Goal: Task Accomplishment & Management: Use online tool/utility

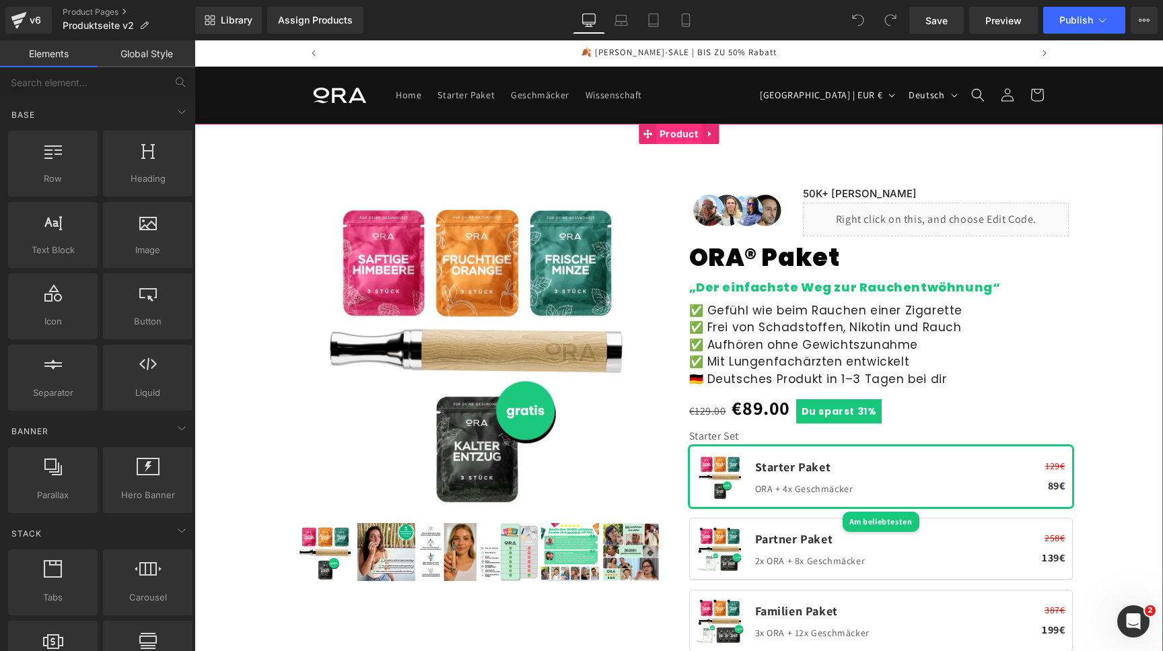
click at [664, 139] on span "Product" at bounding box center [678, 134] width 45 height 20
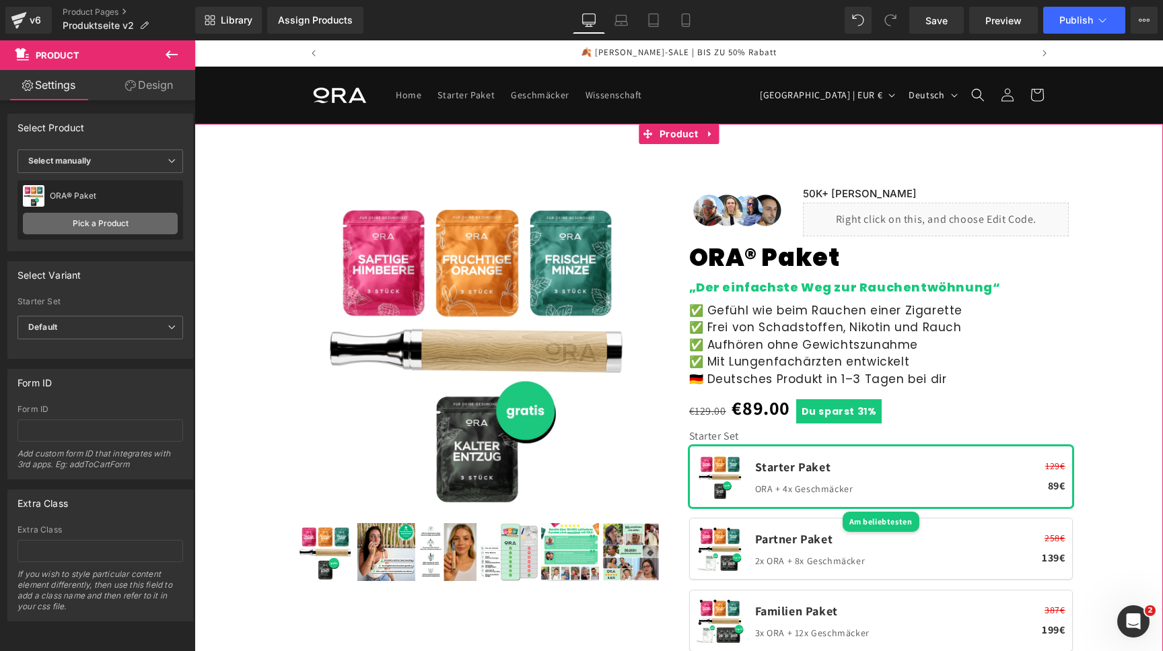
click at [129, 217] on link "Pick a Product" at bounding box center [100, 224] width 155 height 22
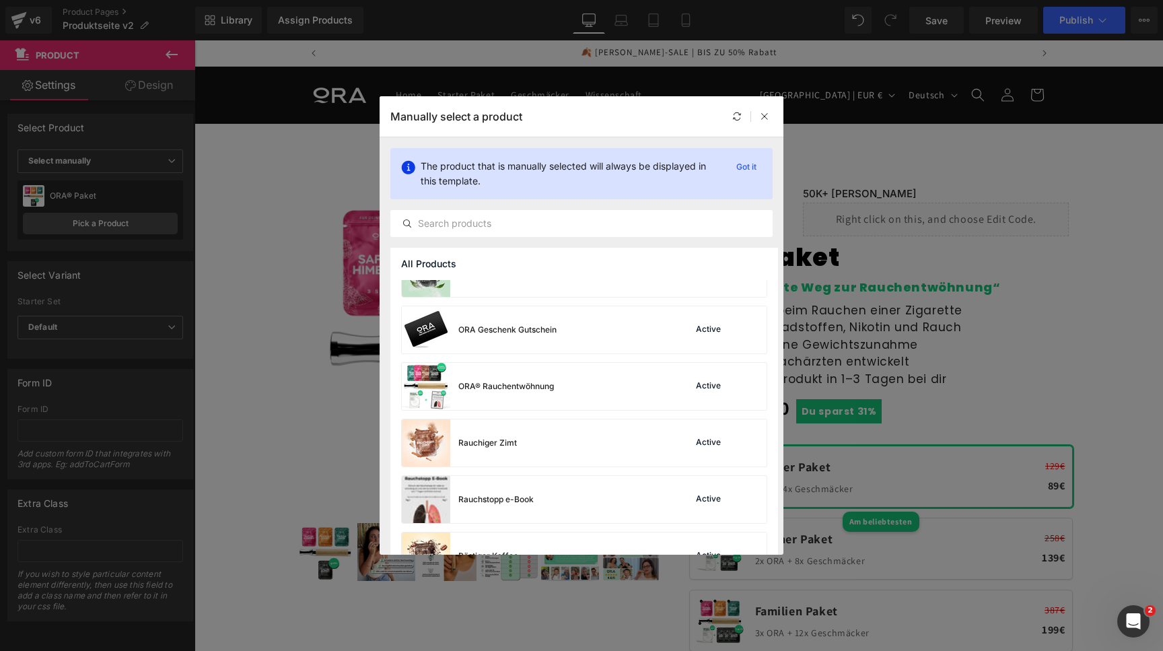
scroll to position [549, 0]
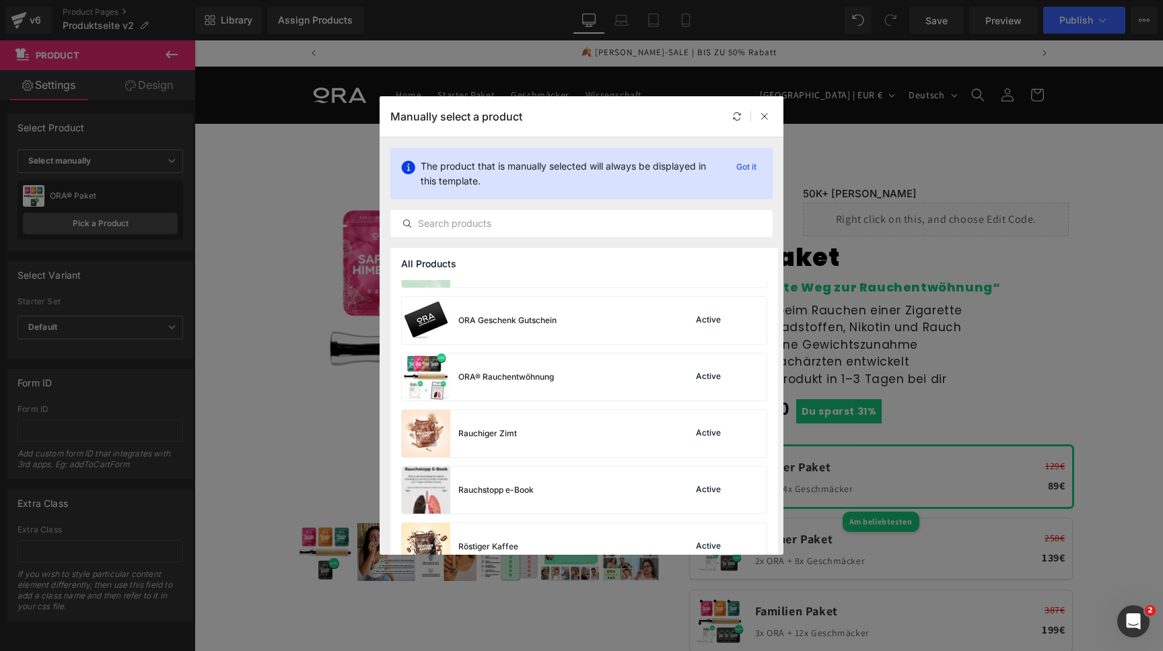
click at [557, 383] on div "ORA® Rauchentwöhnung Active" at bounding box center [584, 376] width 365 height 47
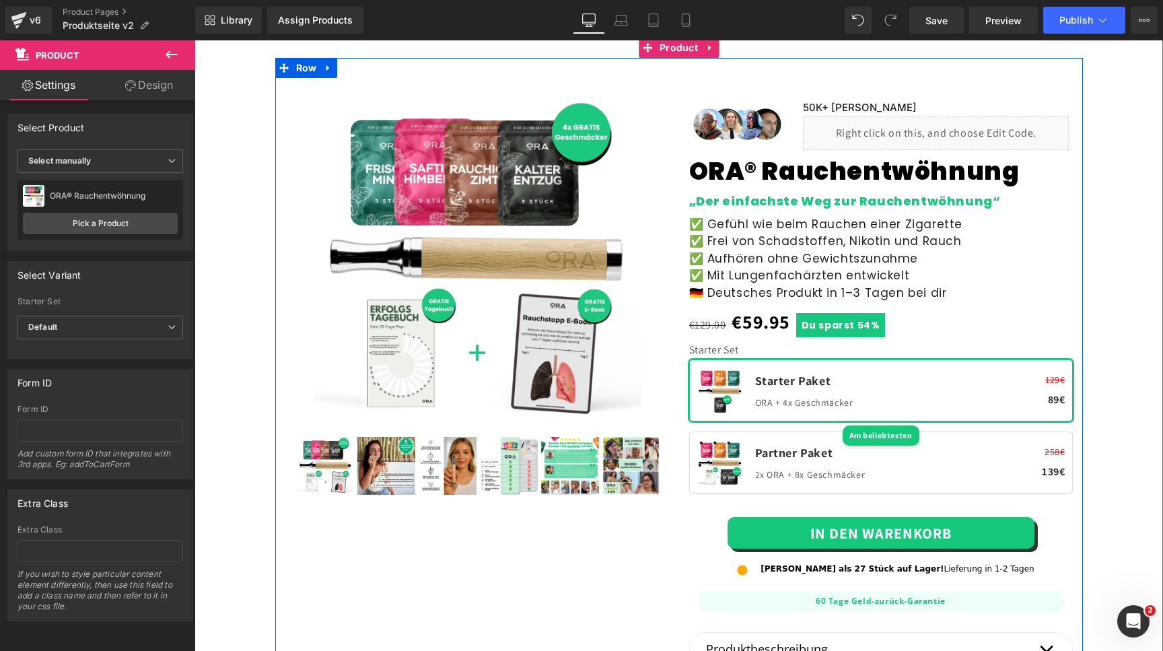
scroll to position [87, 0]
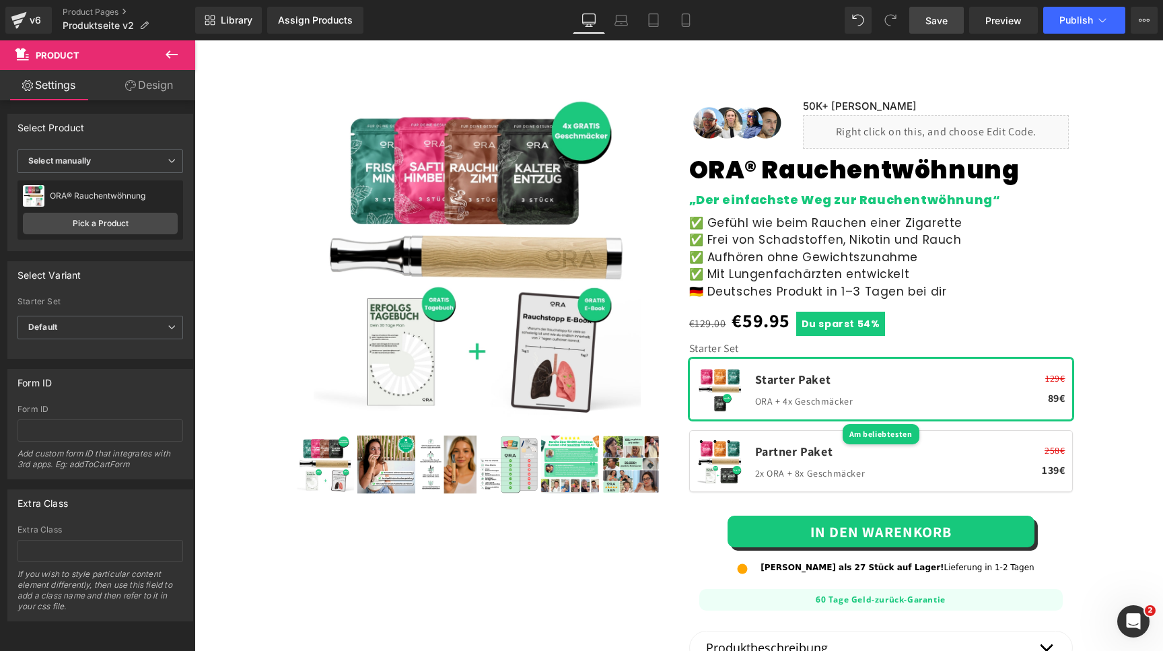
click at [927, 17] on link "Save" at bounding box center [936, 20] width 55 height 27
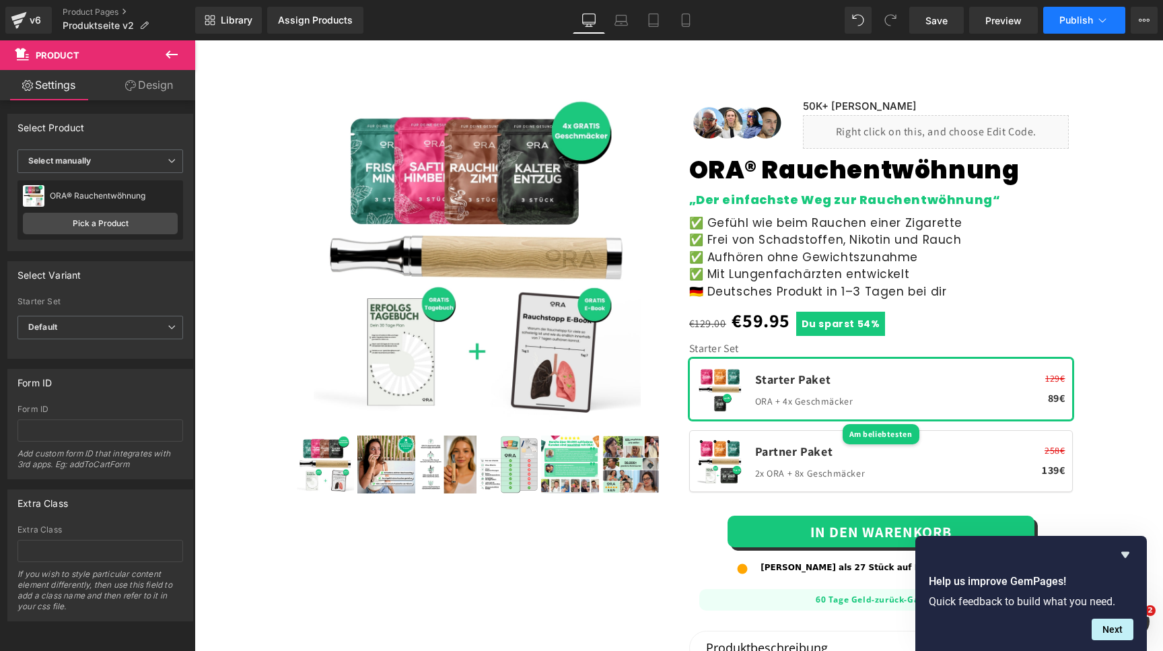
click at [1073, 20] on span "Publish" at bounding box center [1076, 20] width 34 height 11
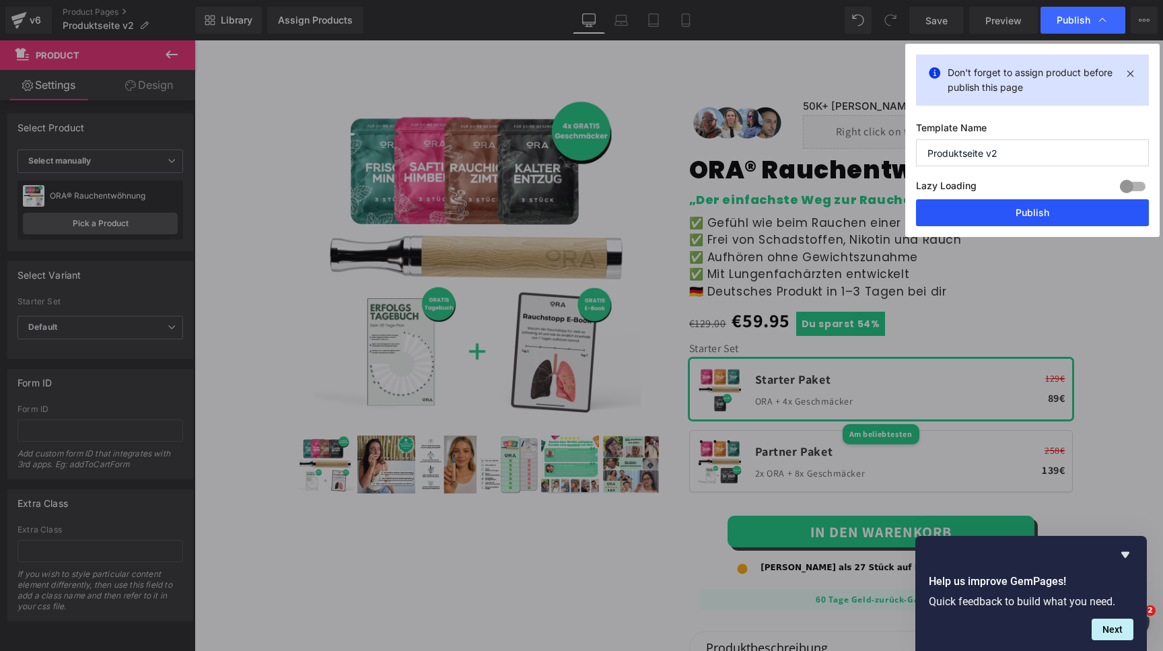
click at [987, 218] on button "Publish" at bounding box center [1032, 212] width 233 height 27
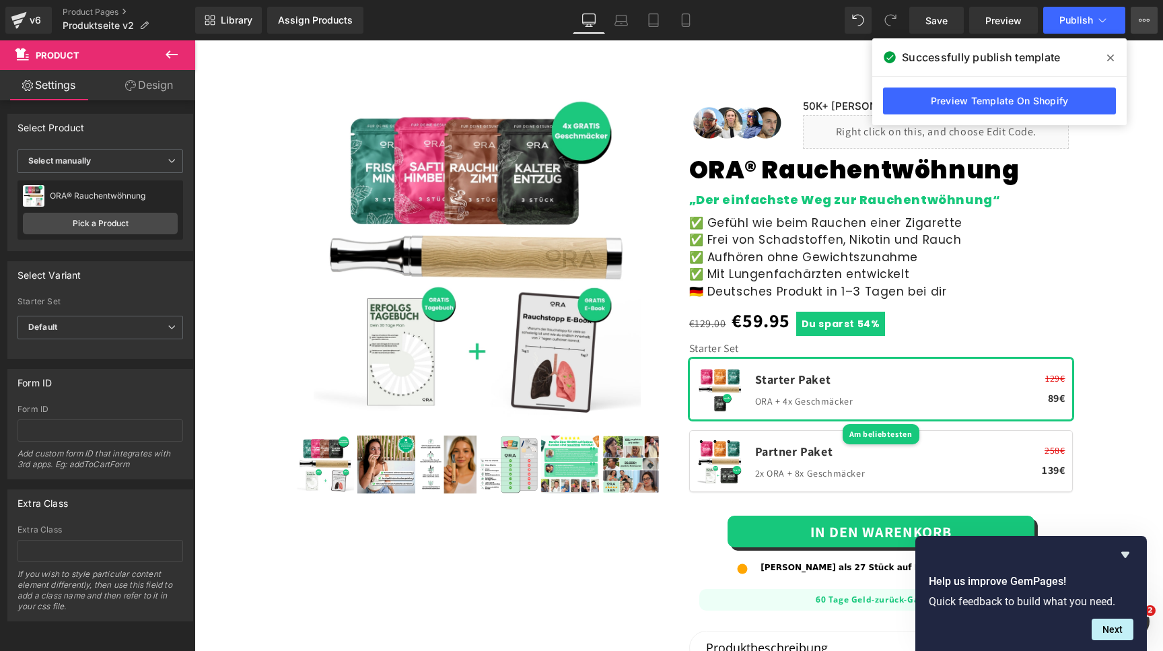
click at [1140, 16] on icon at bounding box center [1144, 20] width 11 height 11
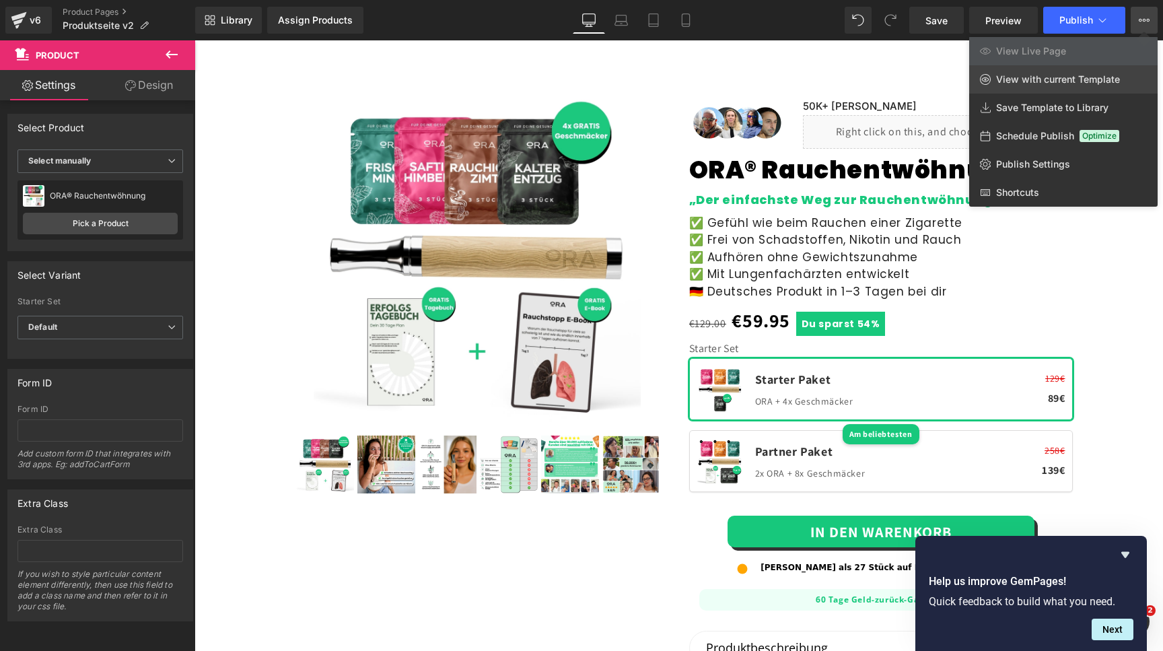
click at [1034, 83] on span "View with current Template" at bounding box center [1058, 79] width 124 height 12
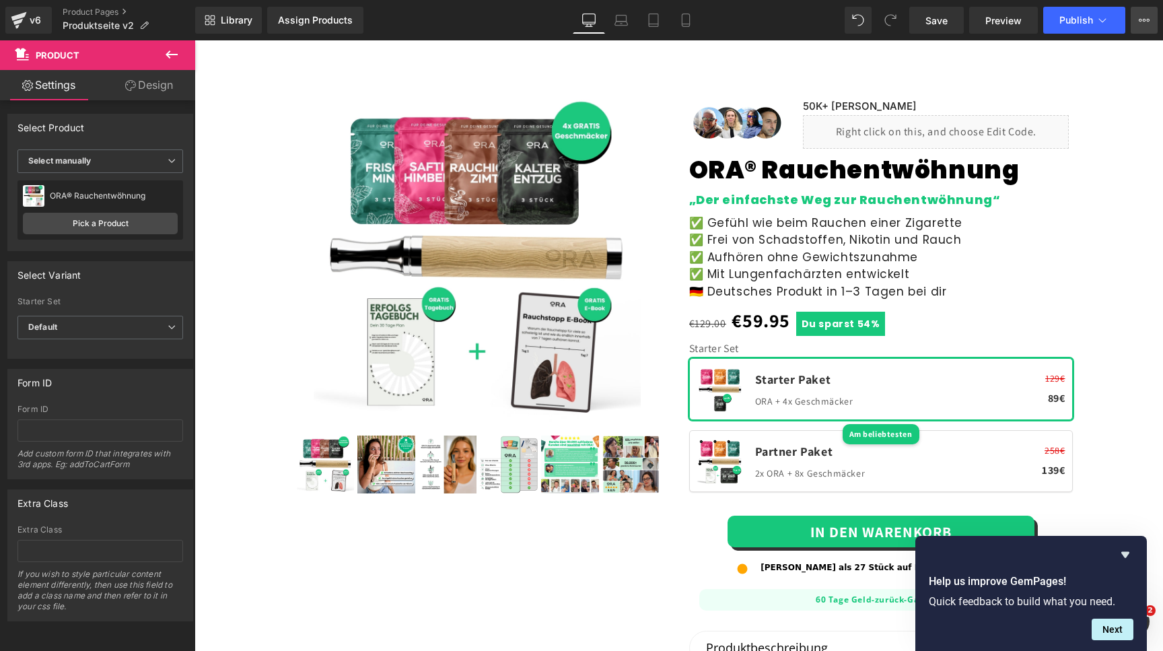
click at [1138, 22] on button "View Live Page View with current Template Save Template to Library Schedule Pub…" at bounding box center [1144, 20] width 27 height 27
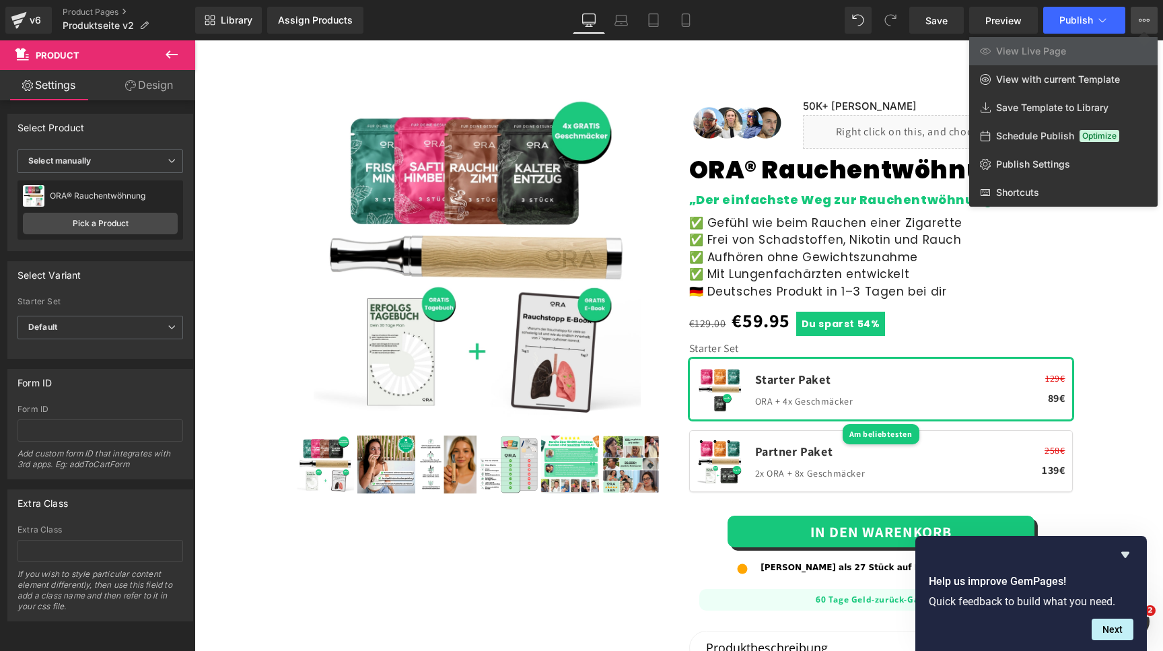
click at [1057, 48] on span "View Live Page" at bounding box center [1031, 51] width 70 height 12
drag, startPoint x: 1116, startPoint y: 549, endPoint x: 922, endPoint y: 508, distance: 198.0
click at [1116, 549] on div at bounding box center [1031, 554] width 205 height 16
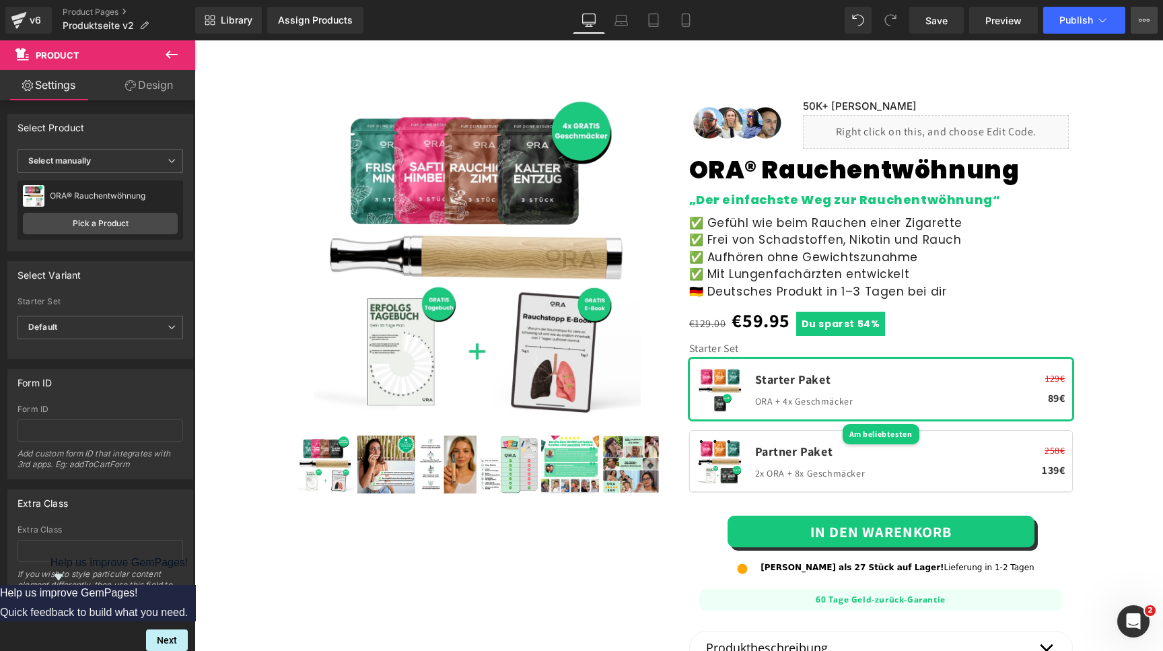
click at [1146, 32] on button "View Live Page View with current Template Save Template to Library Schedule Pub…" at bounding box center [1144, 20] width 27 height 27
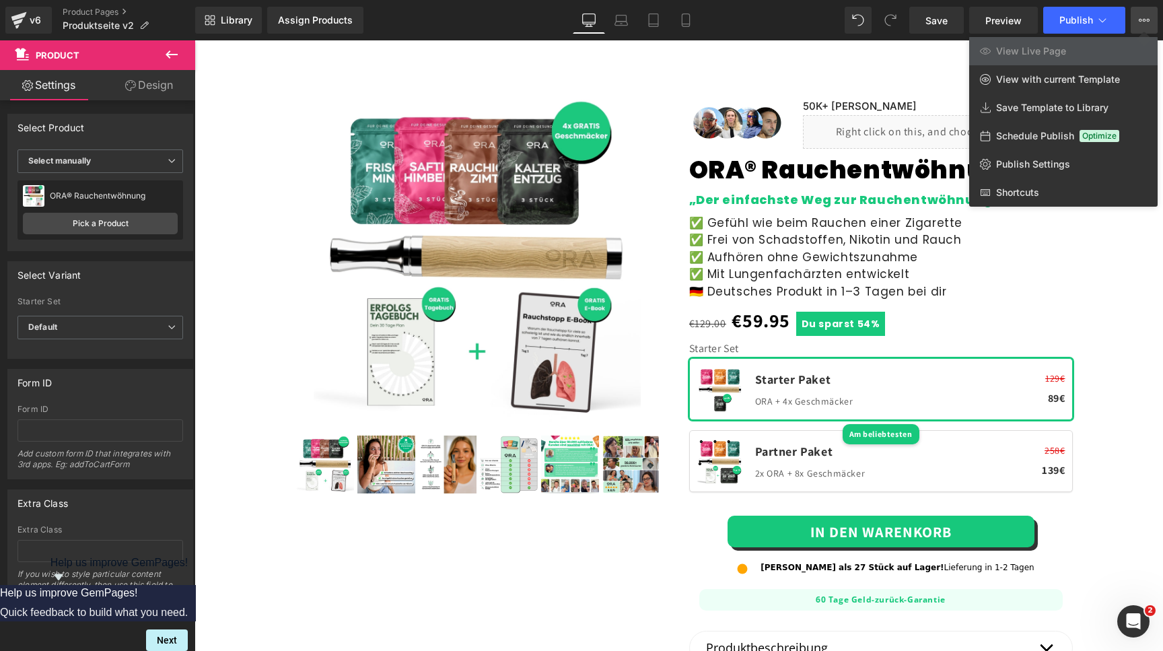
click at [1051, 49] on span "View Live Page" at bounding box center [1031, 51] width 70 height 12
click at [32, 24] on div "v6" at bounding box center [35, 19] width 17 height 17
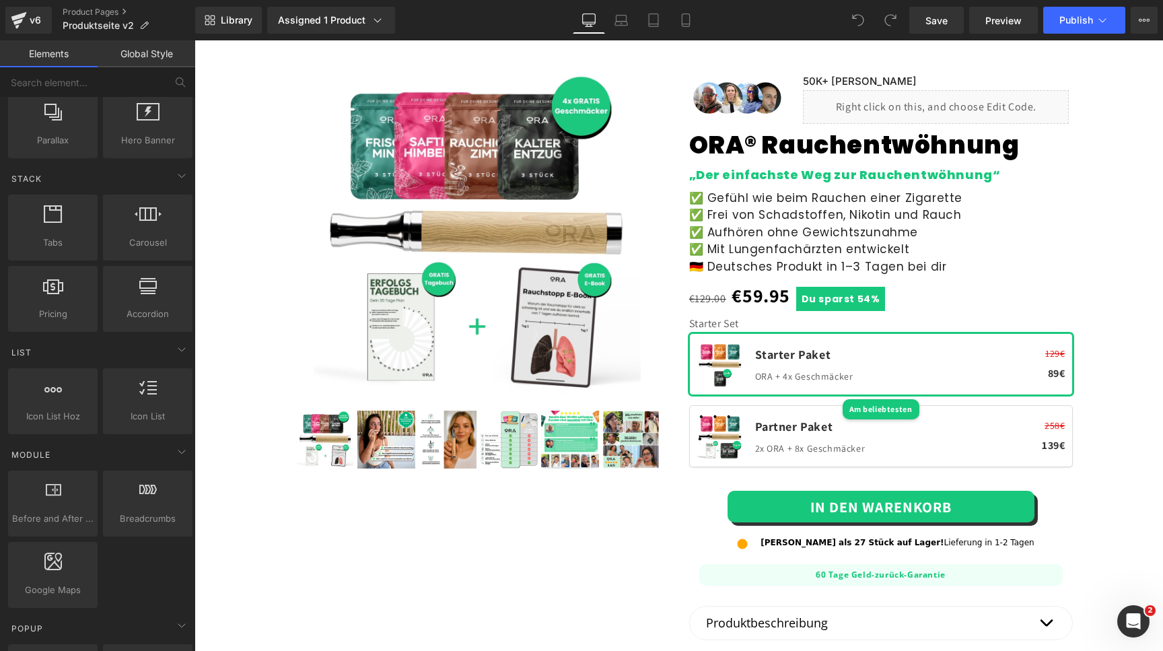
scroll to position [389, 0]
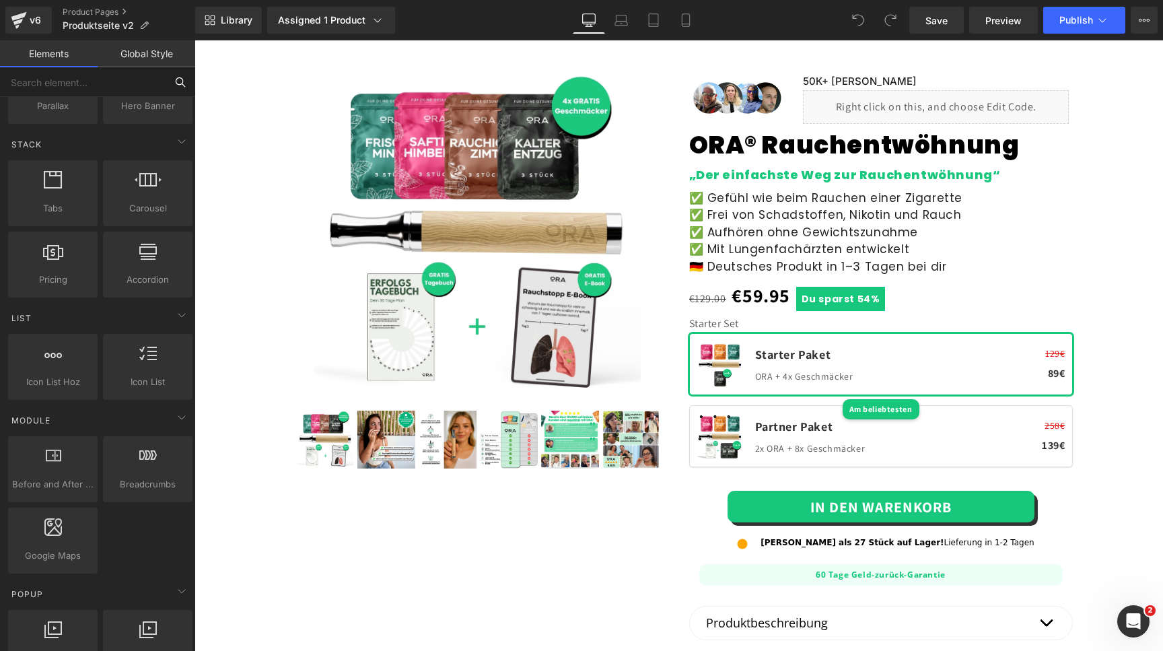
click at [108, 90] on input "text" at bounding box center [83, 82] width 166 height 30
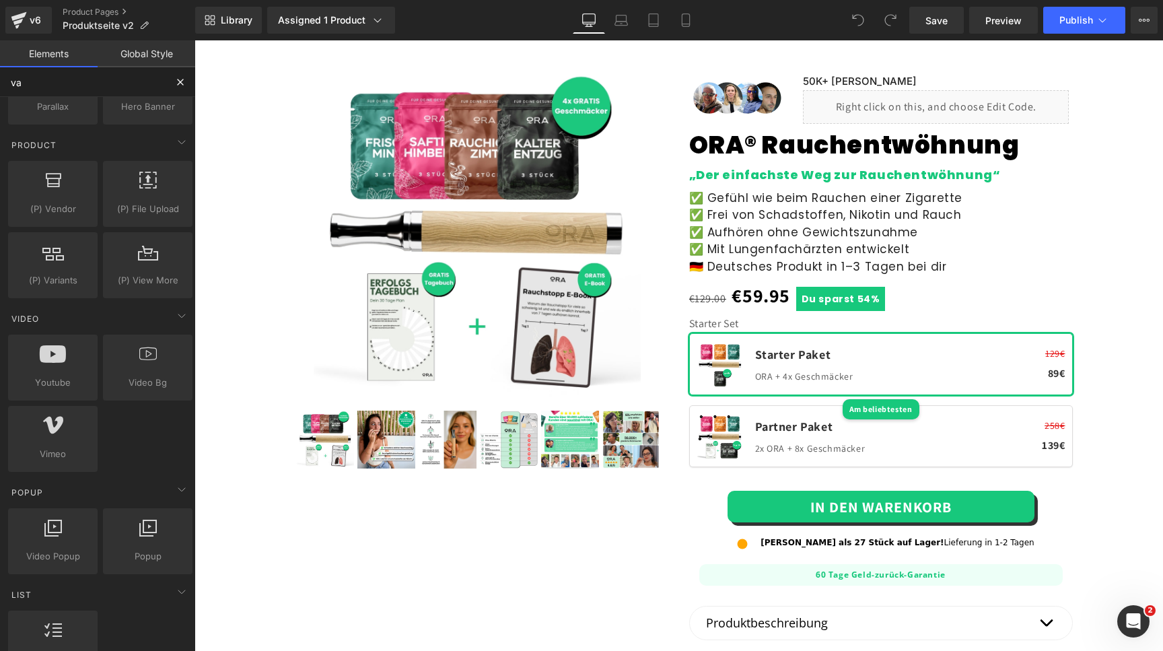
scroll to position [0, 0]
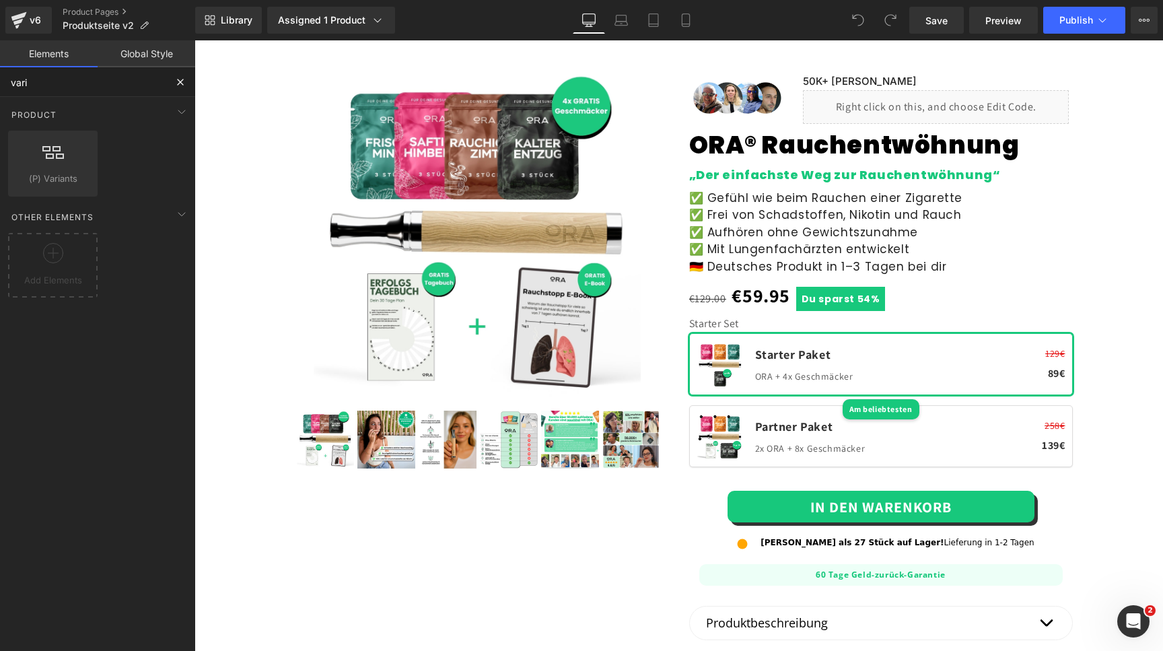
type input "varia"
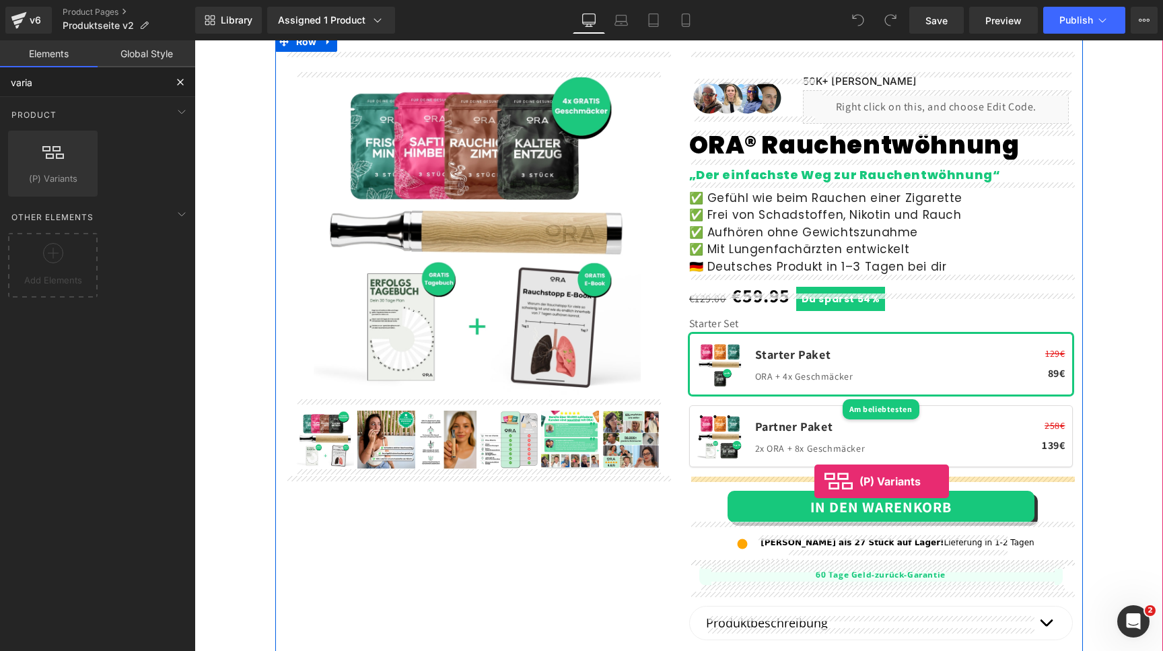
drag, startPoint x: 246, startPoint y: 199, endPoint x: 814, endPoint y: 477, distance: 632.4
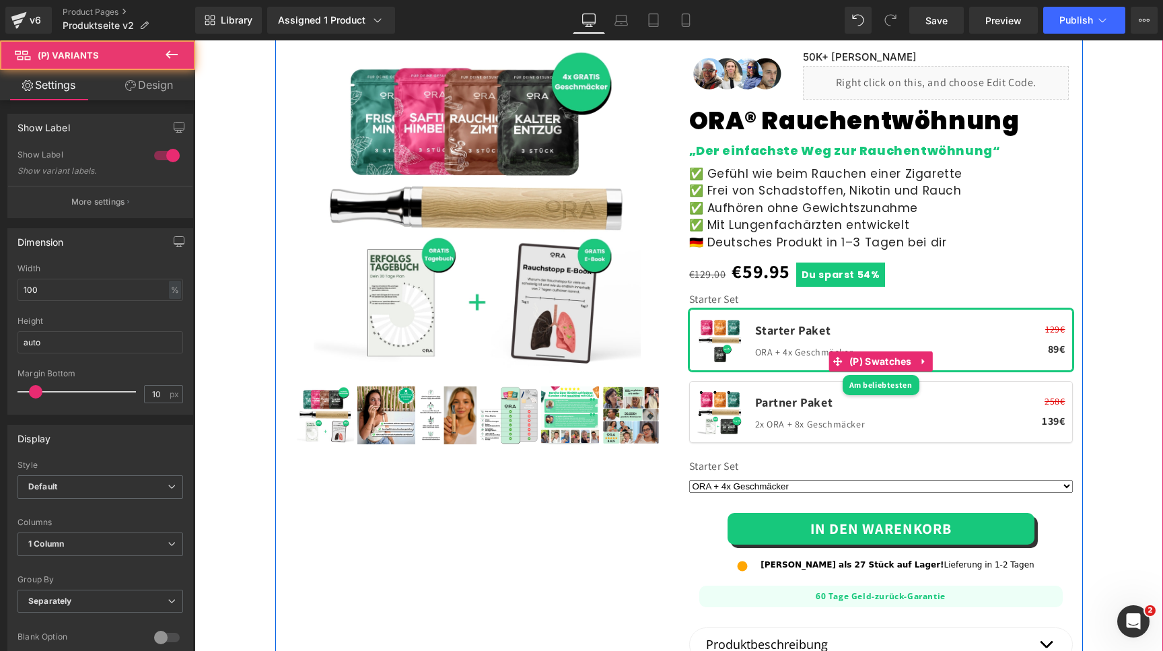
scroll to position [137, 0]
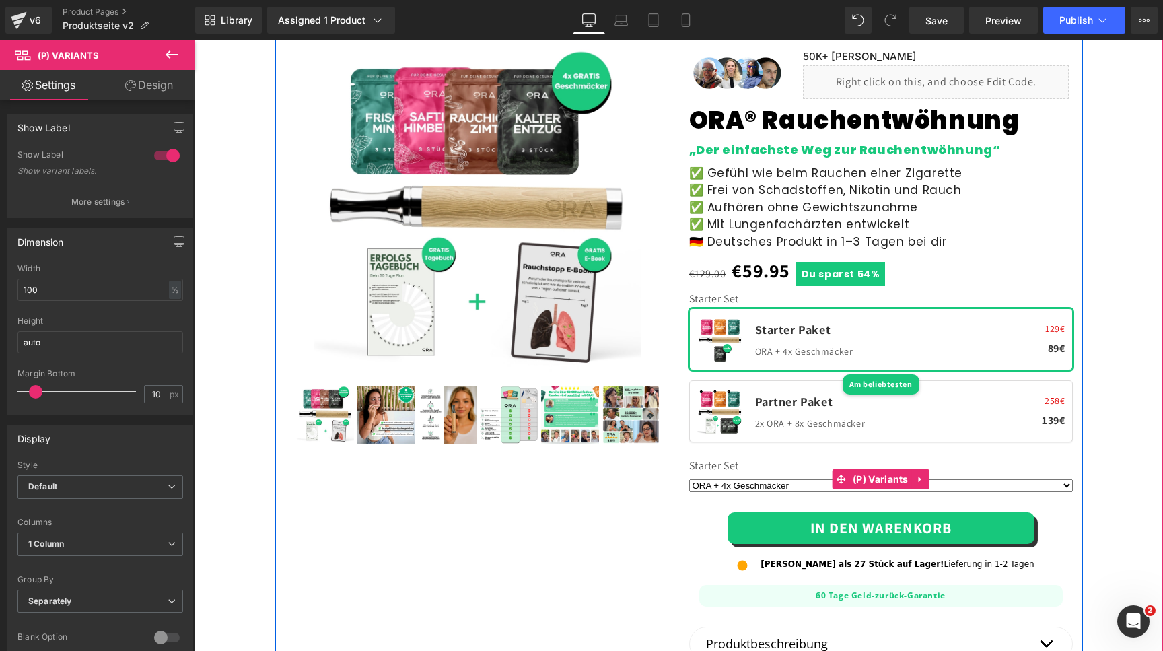
click at [759, 458] on div "Image 50K+ [PERSON_NAME] Text Block Liquid Row ORA® Rauchentwöhnung (P) Title „…" at bounding box center [881, 490] width 404 height 927
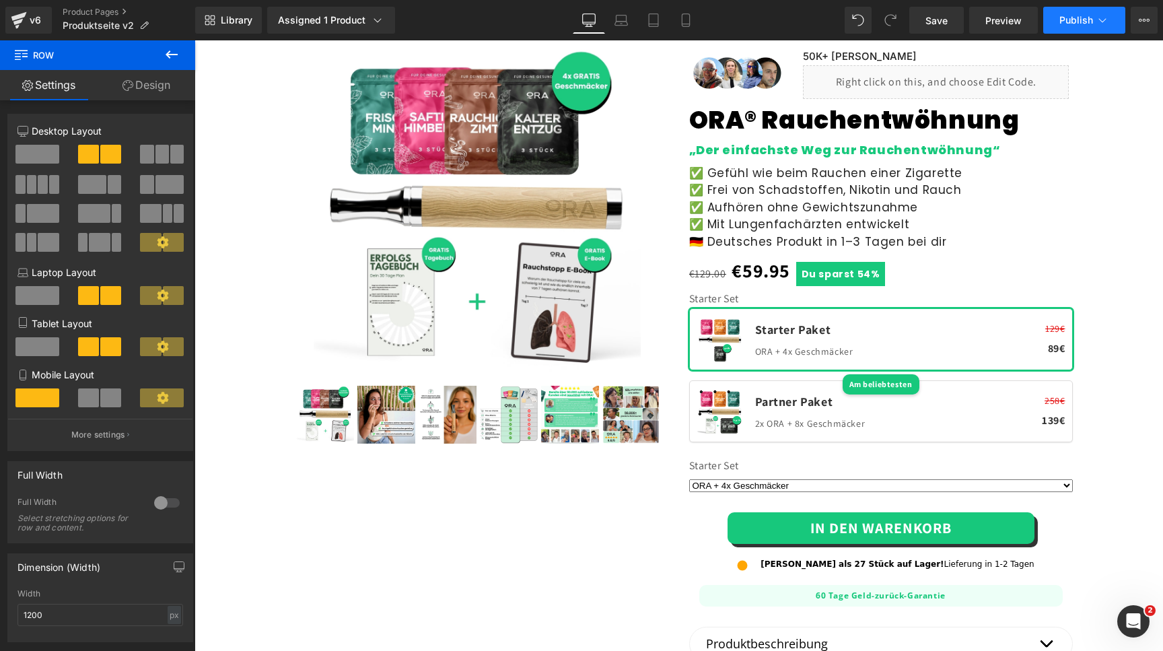
click at [1077, 17] on span "Publish" at bounding box center [1076, 20] width 34 height 11
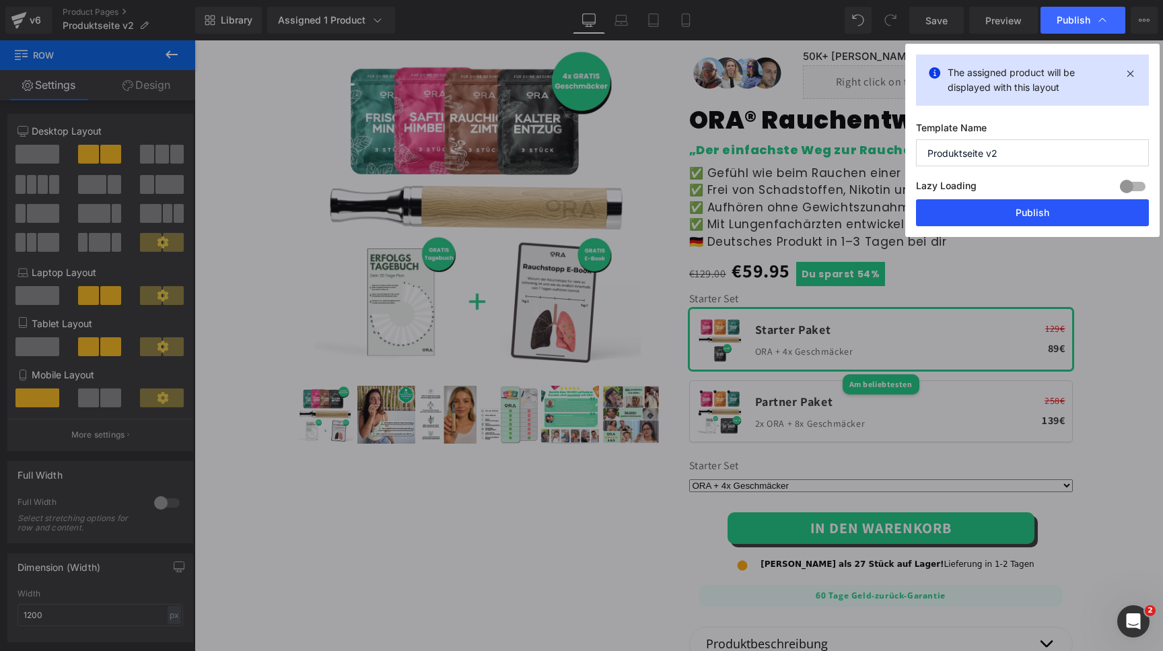
click at [999, 214] on button "Publish" at bounding box center [1032, 212] width 233 height 27
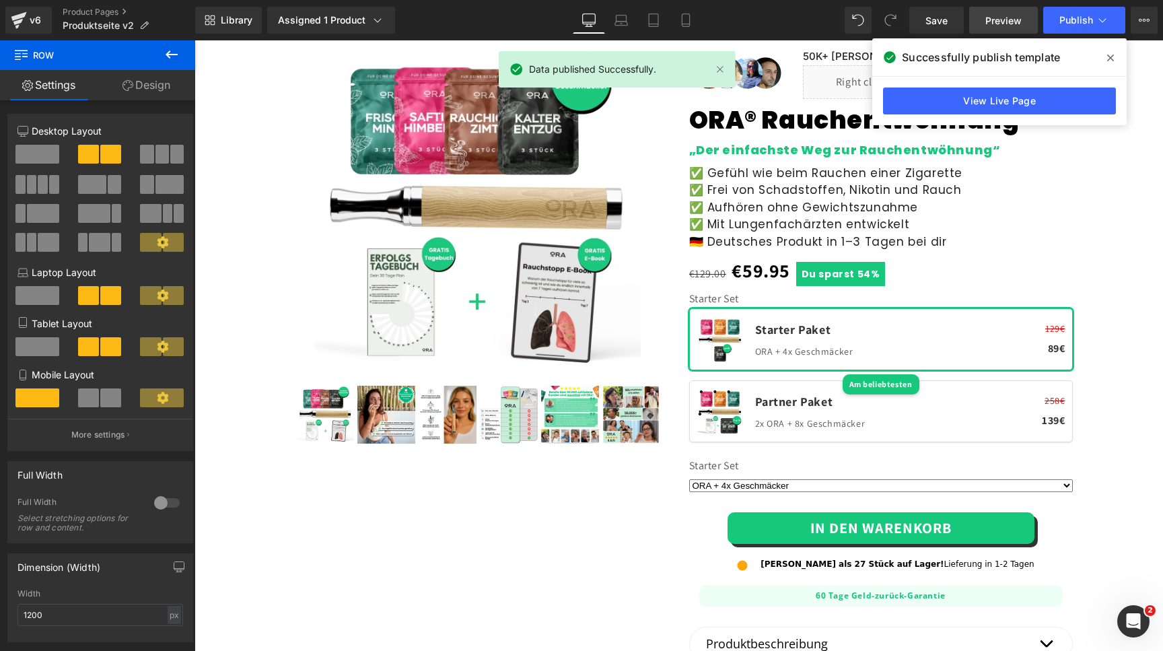
click at [1010, 26] on span "Preview" at bounding box center [1003, 20] width 36 height 14
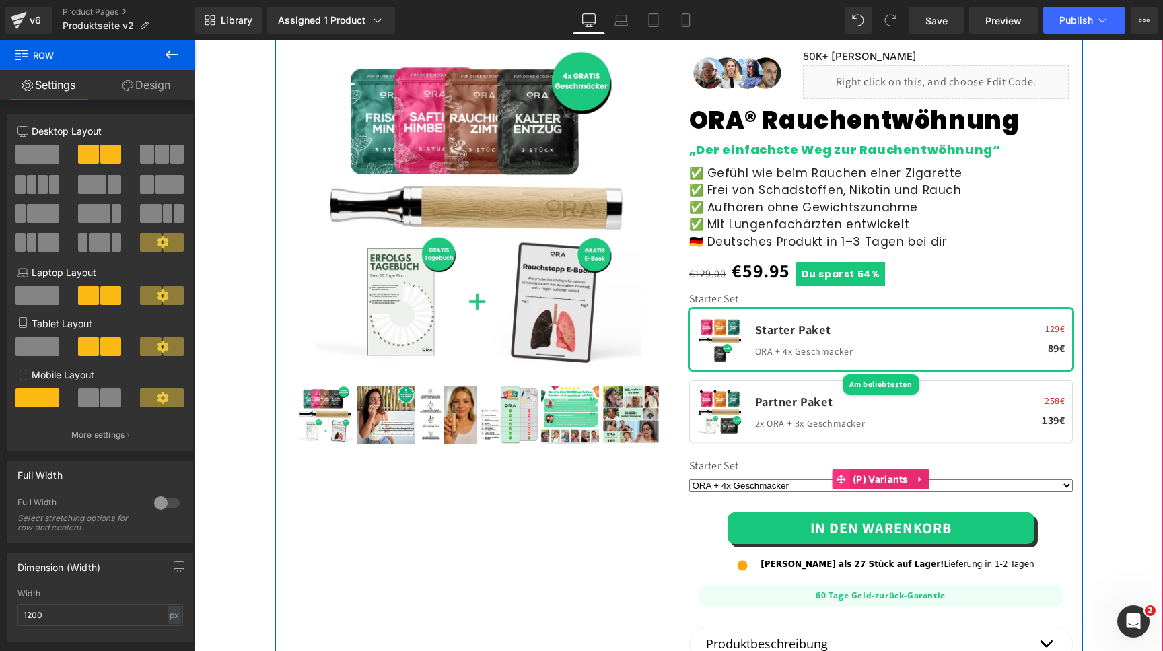
click at [849, 478] on span at bounding box center [840, 479] width 17 height 20
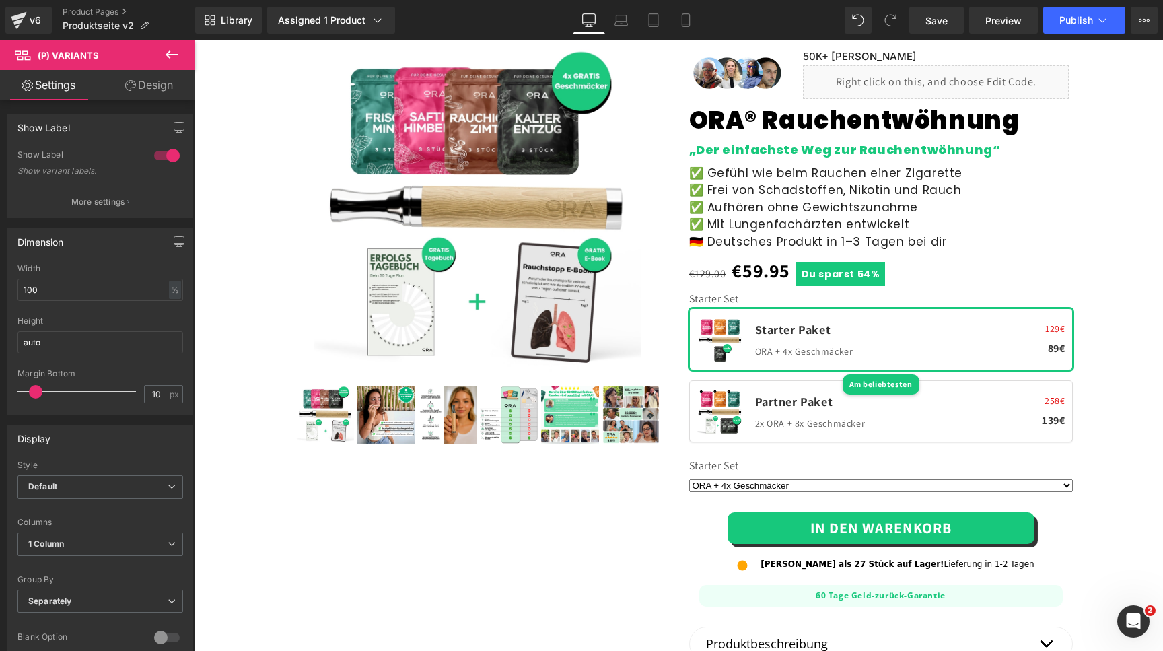
click at [170, 161] on div at bounding box center [167, 156] width 32 height 22
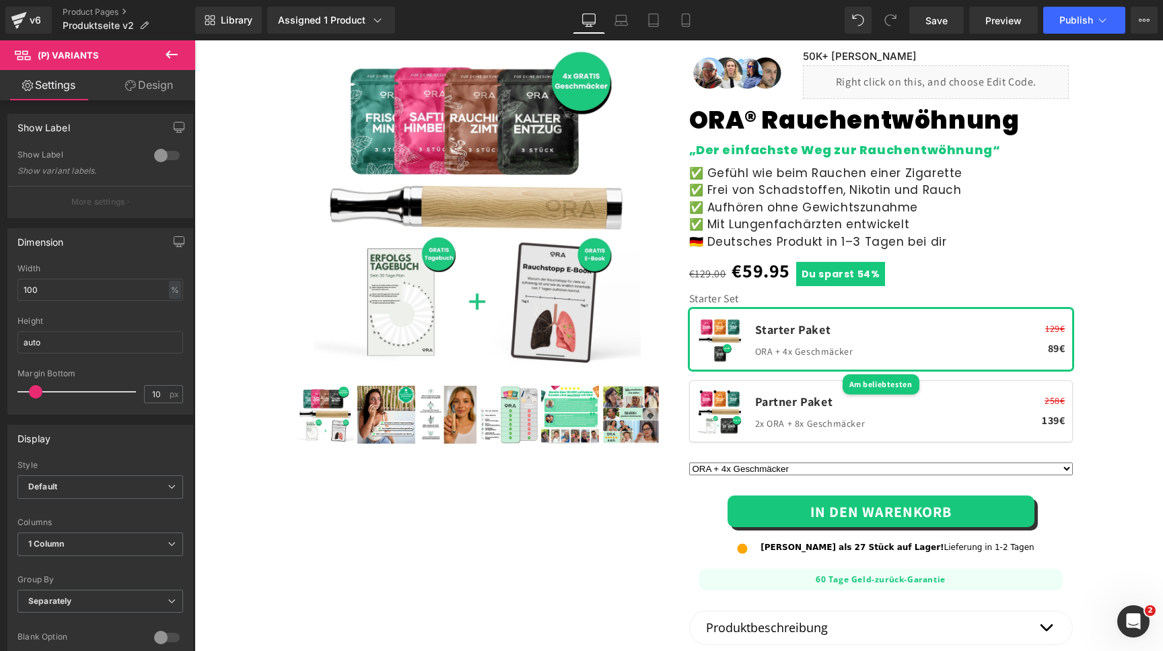
click at [171, 155] on div at bounding box center [167, 156] width 32 height 22
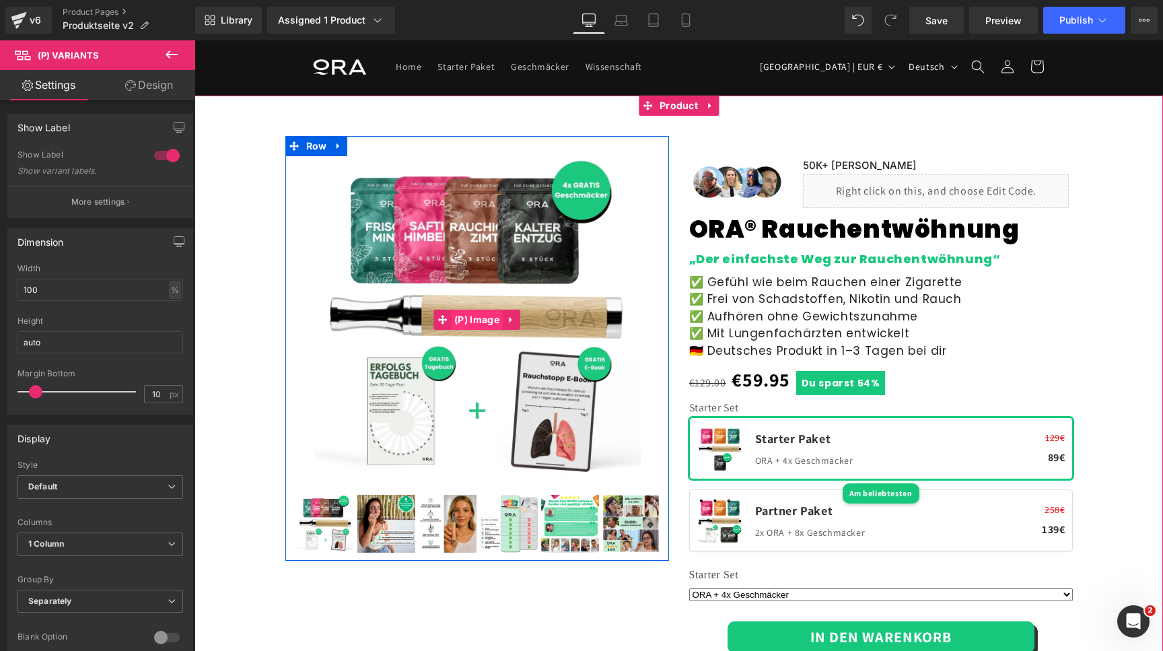
scroll to position [0, 0]
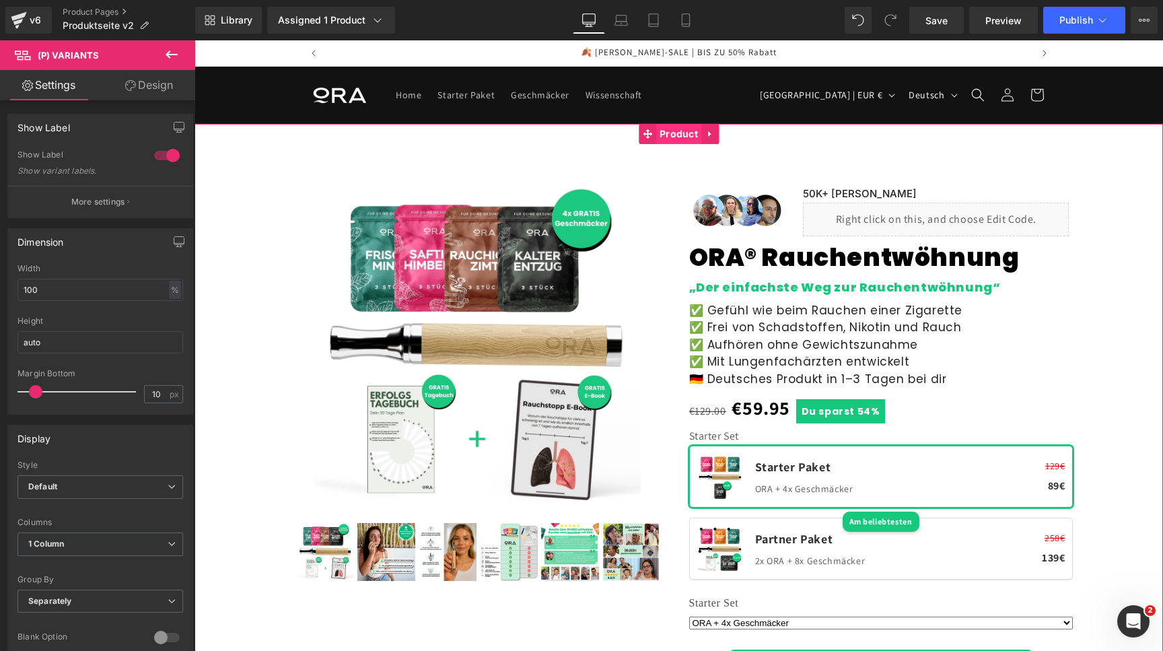
click at [663, 141] on span "Product" at bounding box center [678, 134] width 45 height 20
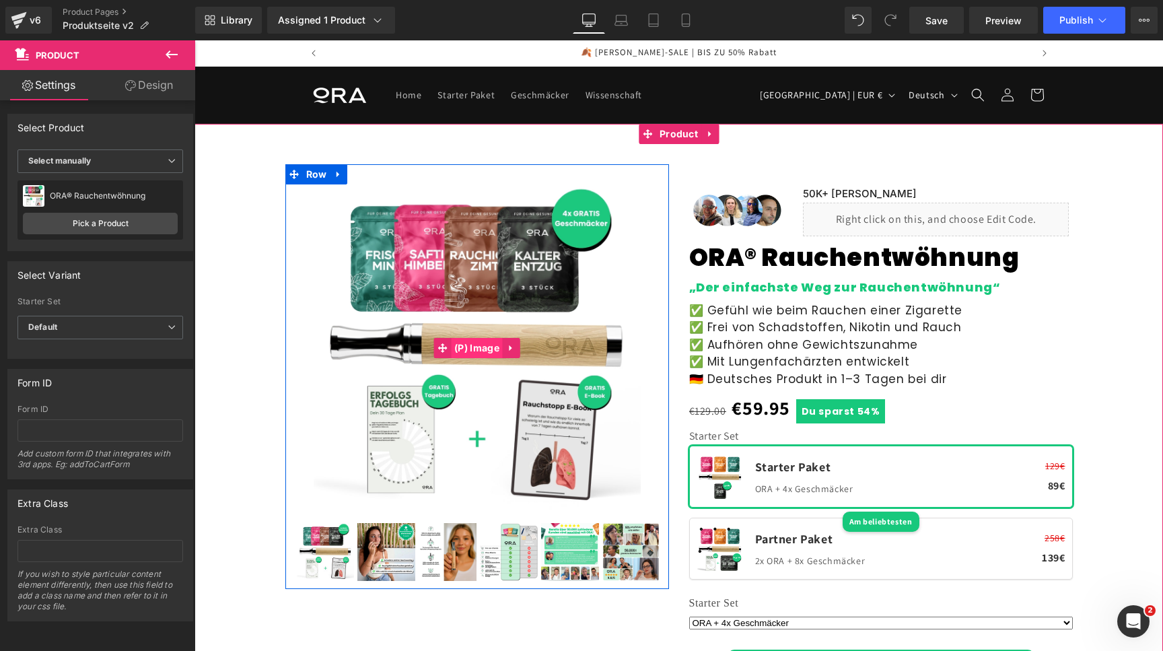
click at [476, 345] on span "(P) Image" at bounding box center [477, 348] width 52 height 20
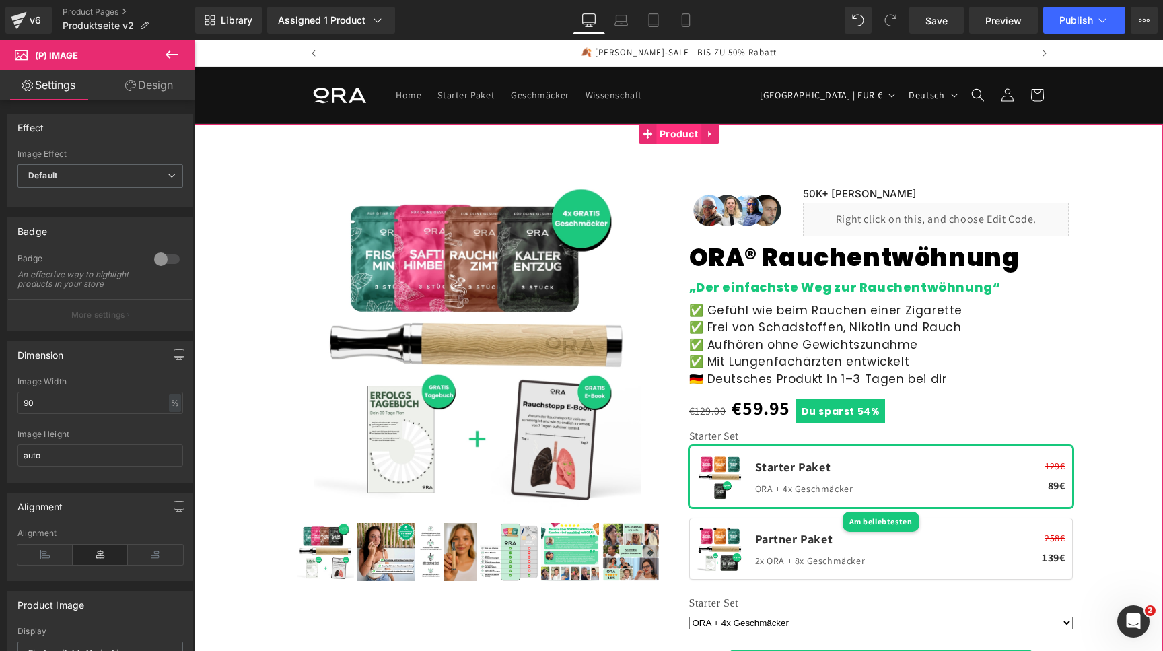
click at [676, 131] on span "Product" at bounding box center [678, 134] width 45 height 20
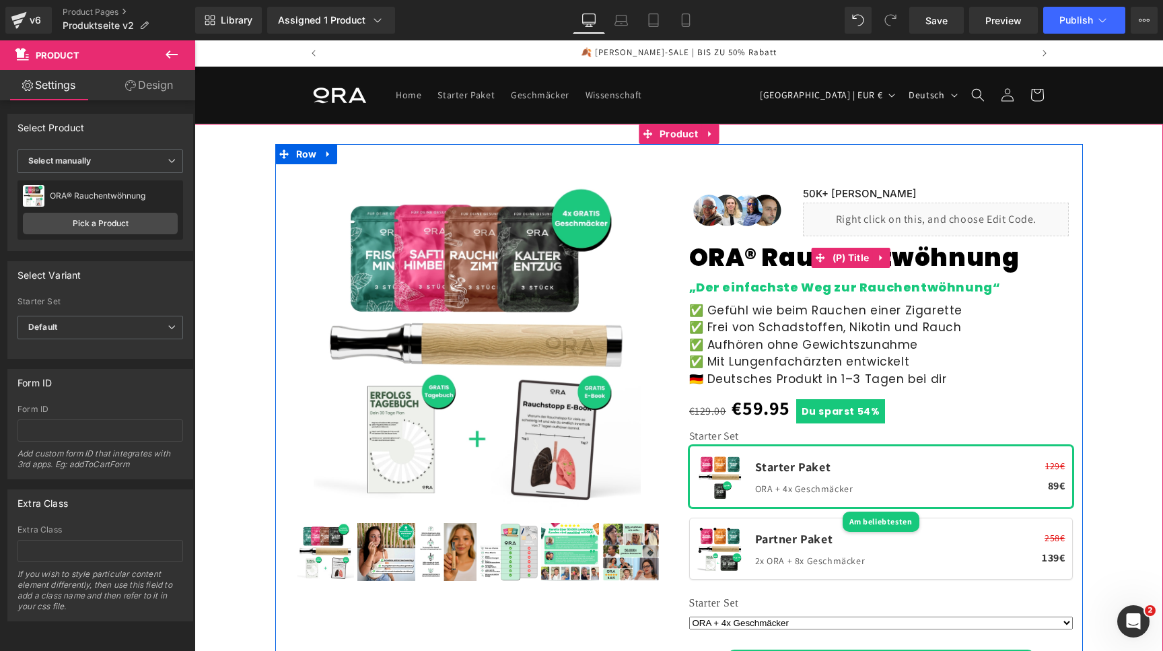
scroll to position [11, 0]
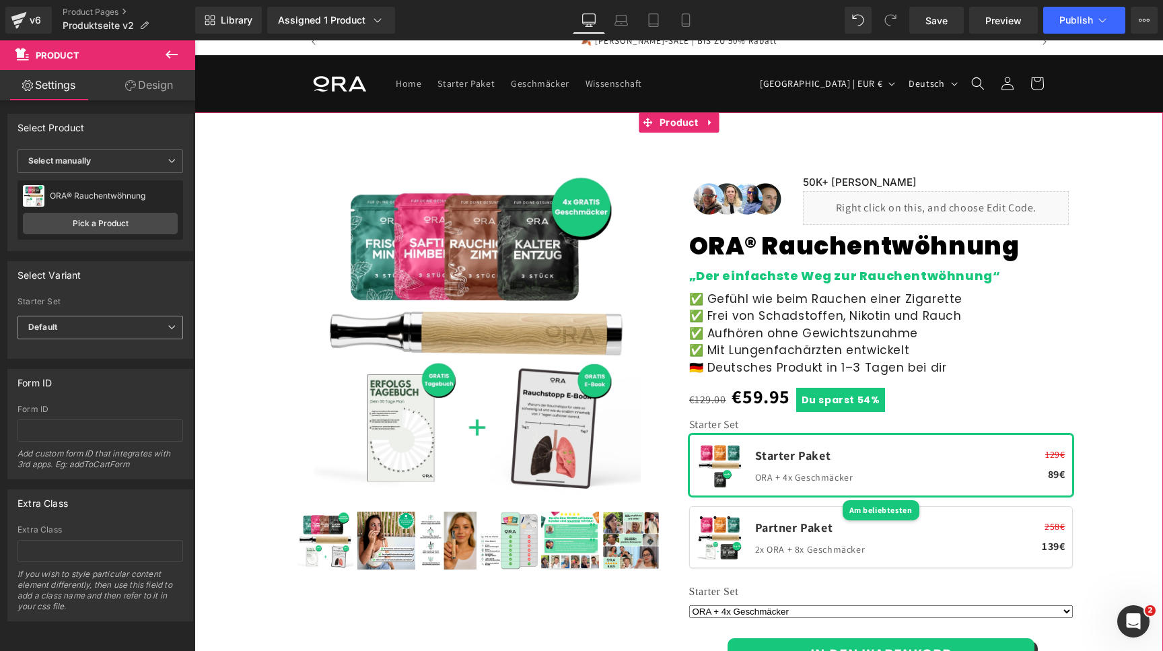
click at [168, 324] on icon at bounding box center [172, 327] width 8 height 8
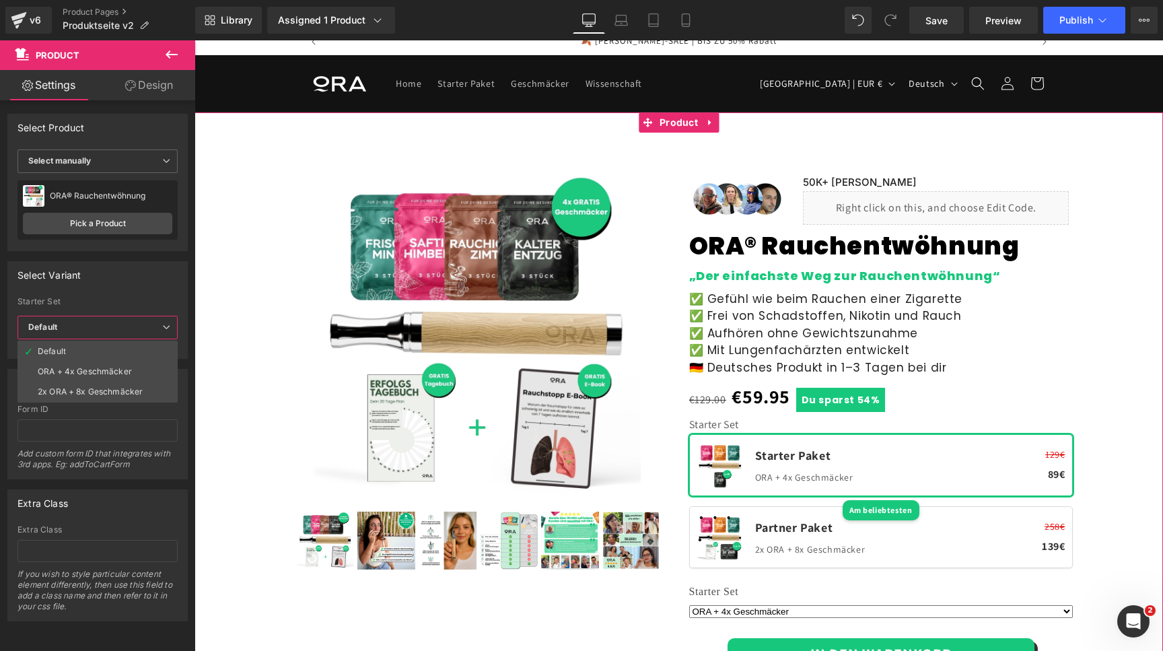
click at [168, 324] on icon at bounding box center [166, 327] width 8 height 8
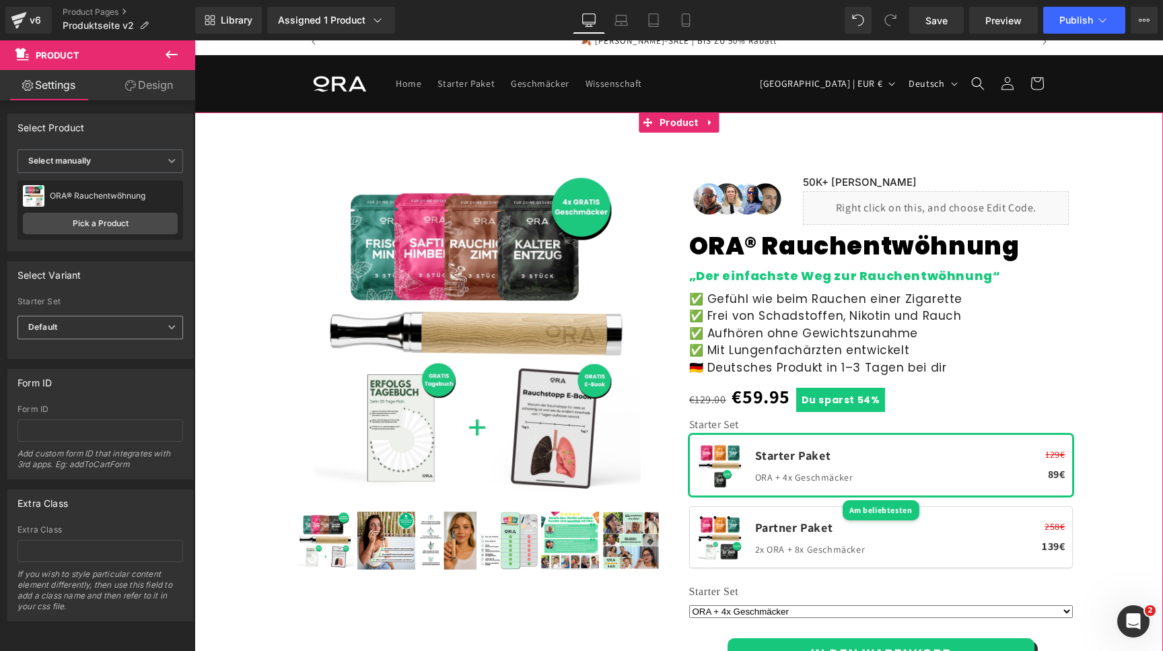
click at [168, 325] on icon at bounding box center [172, 327] width 8 height 8
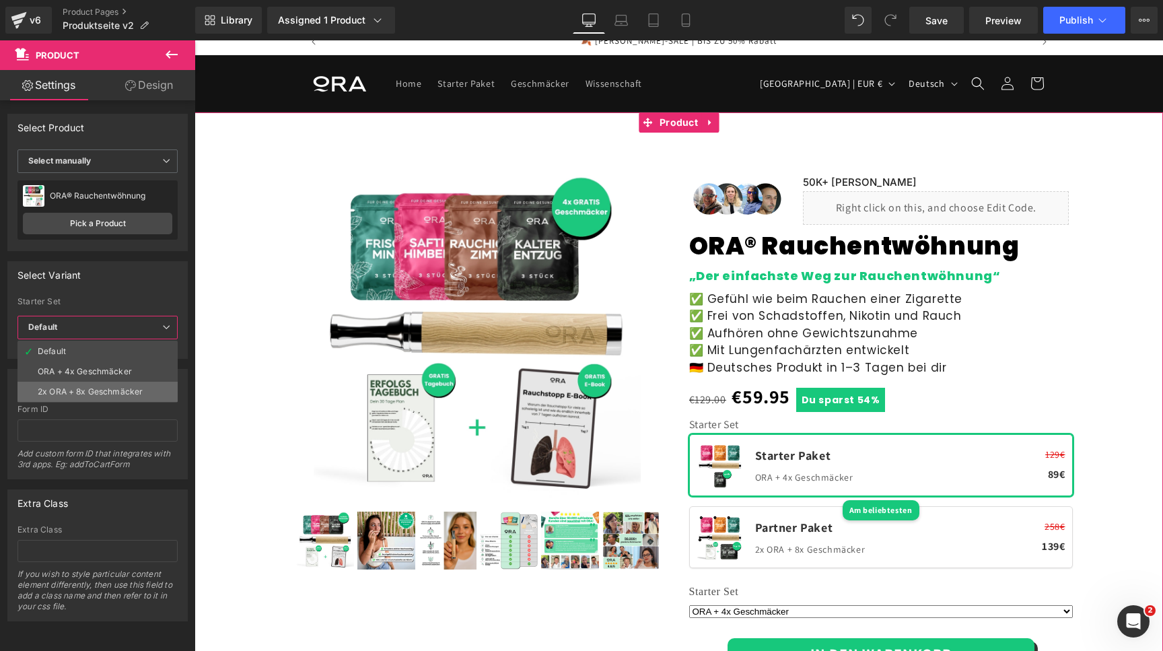
click at [161, 384] on li "2x ORA + 8x Geschmäcker" at bounding box center [97, 392] width 160 height 20
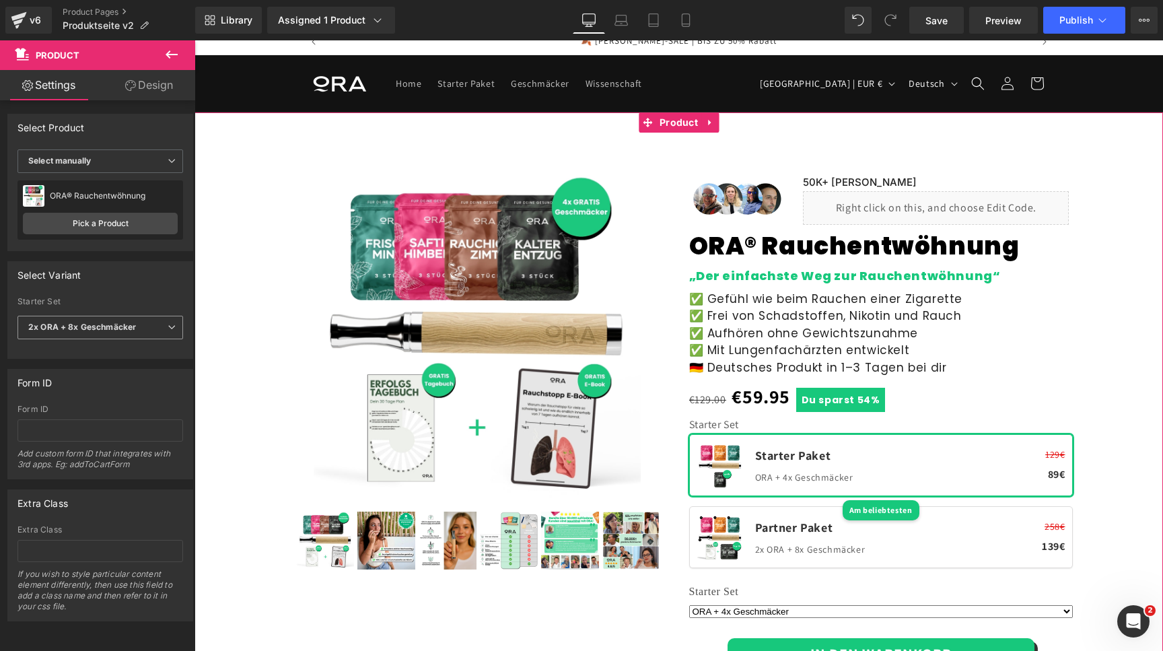
select select "2x ORA + 8x Geschmäcker"
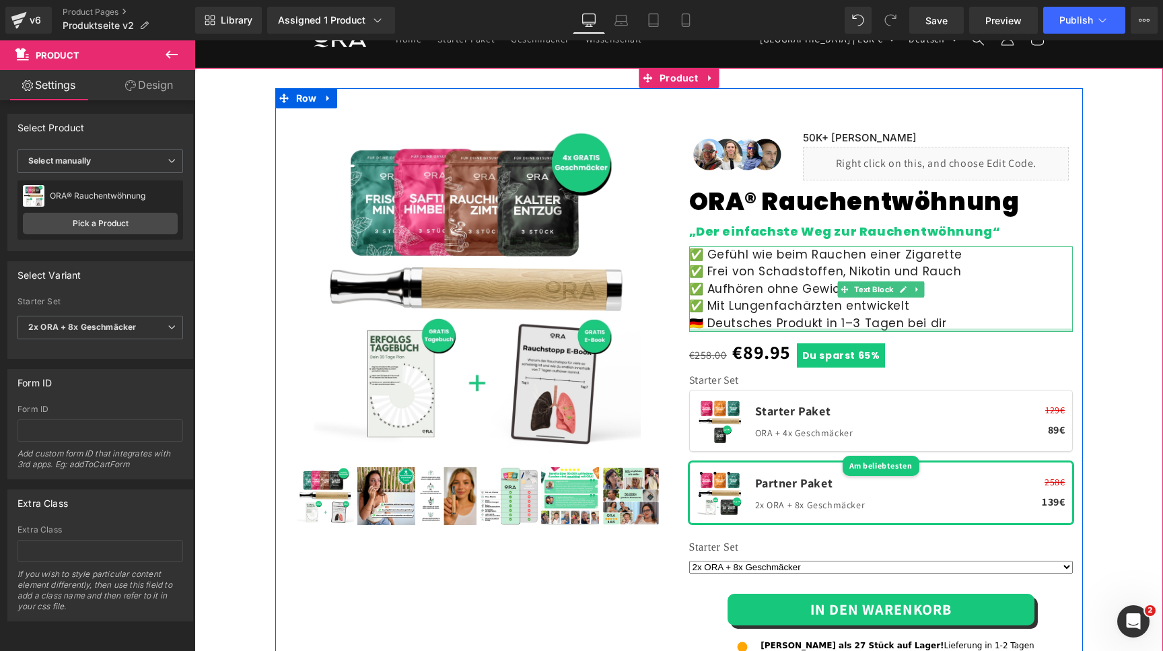
scroll to position [114, 0]
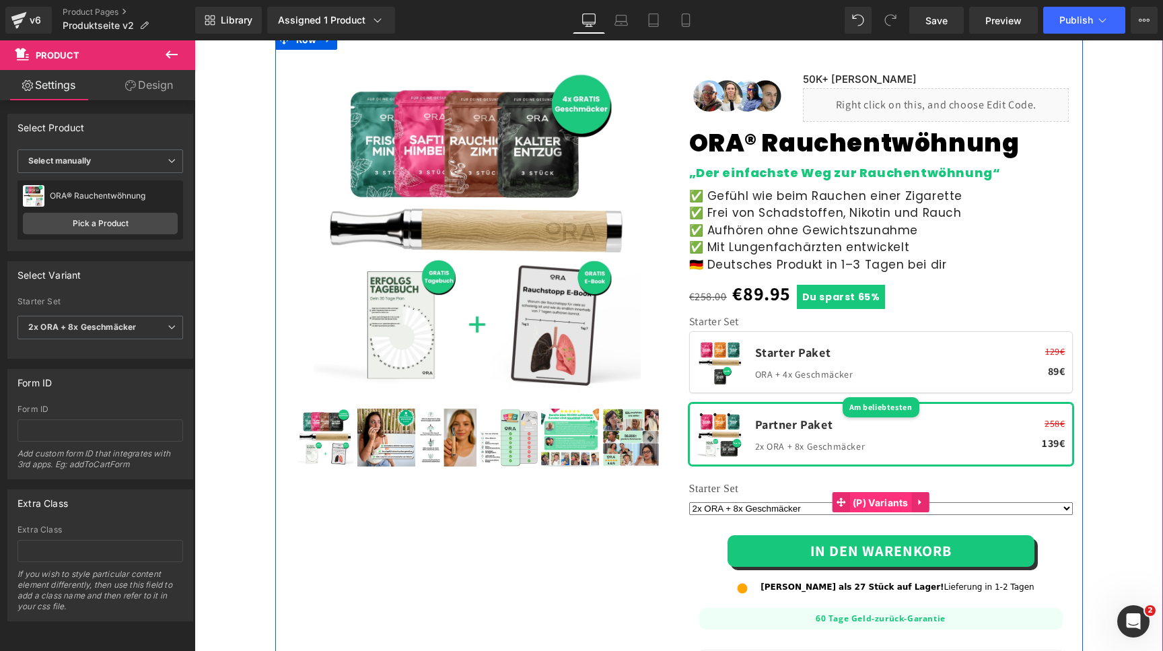
click at [866, 501] on span "(P) Variants" at bounding box center [880, 503] width 63 height 20
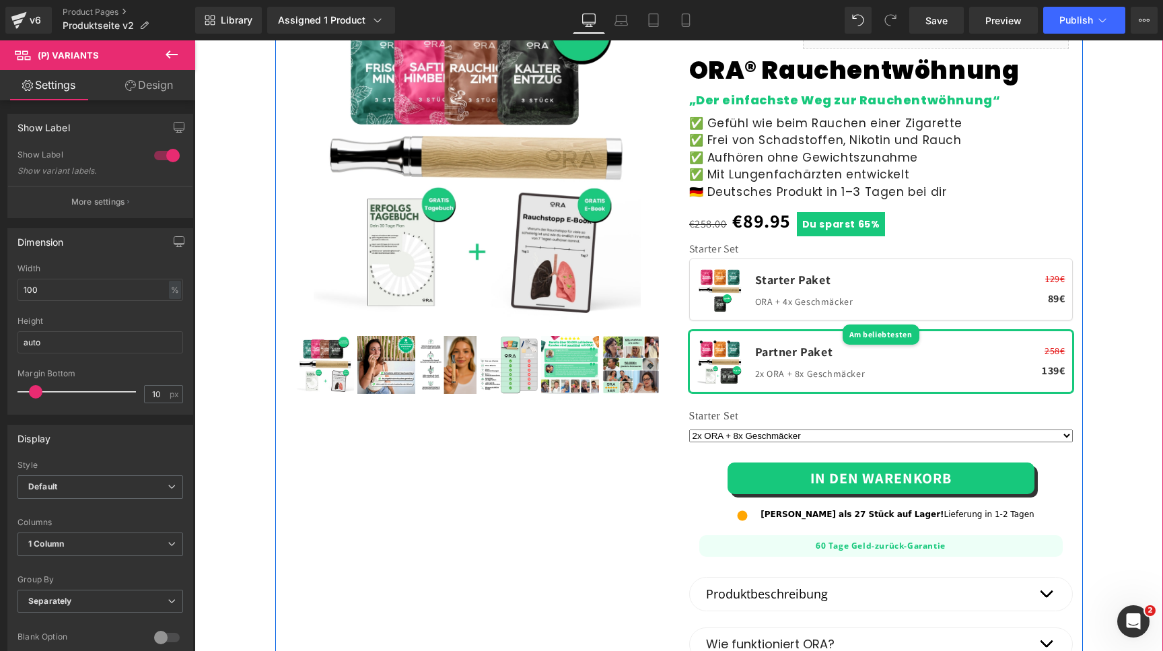
scroll to position [48, 0]
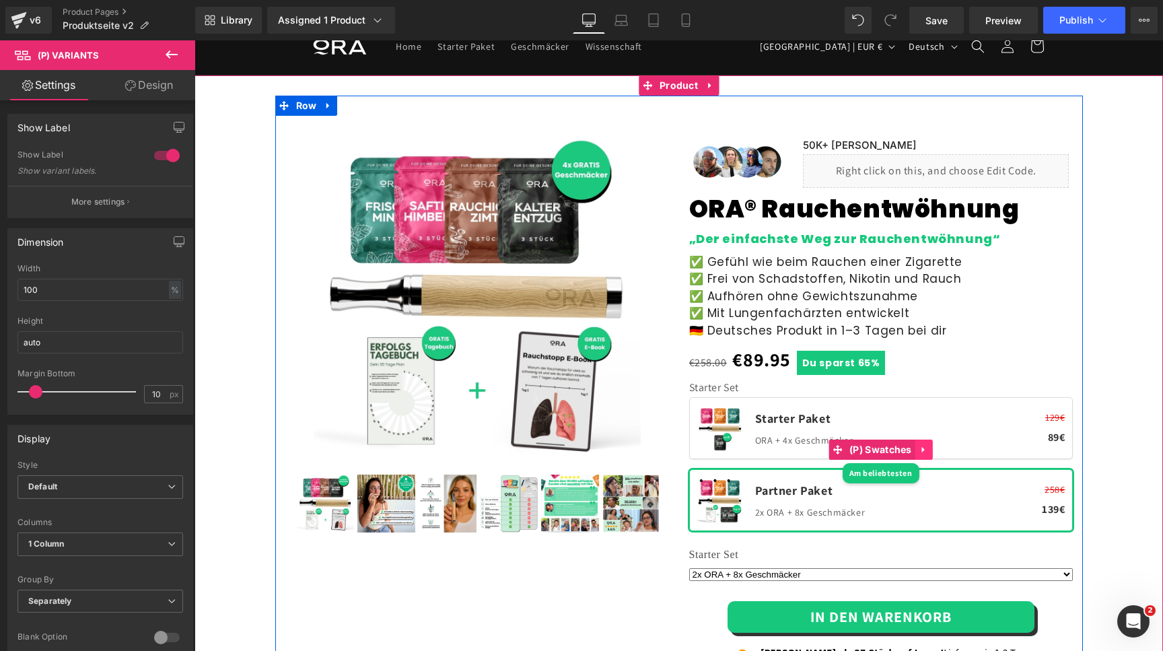
click at [924, 450] on icon at bounding box center [923, 450] width 3 height 6
click at [935, 448] on icon at bounding box center [932, 450] width 9 height 10
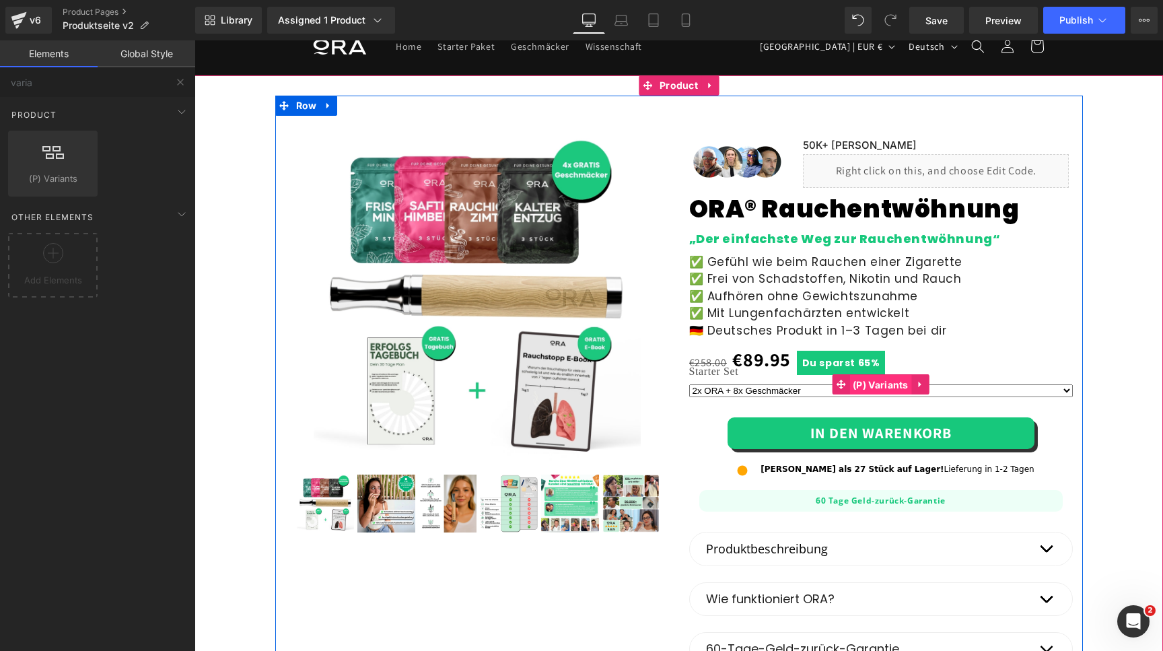
click at [867, 384] on span "(P) Variants" at bounding box center [880, 385] width 63 height 20
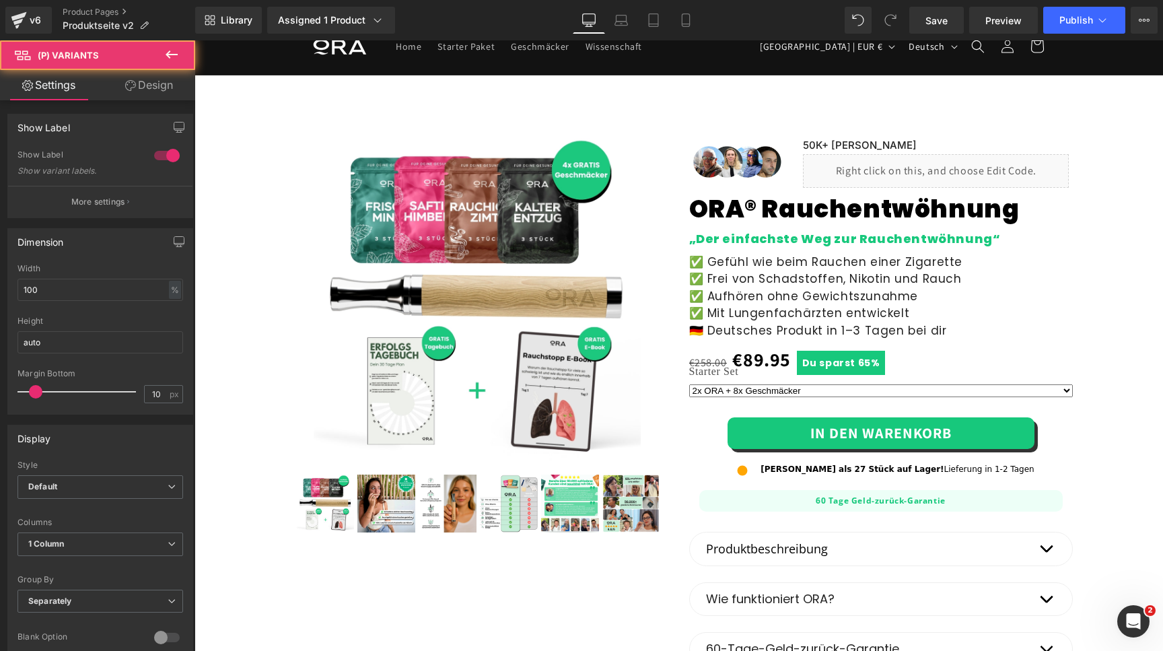
click at [156, 86] on link "Design" at bounding box center [149, 85] width 98 height 30
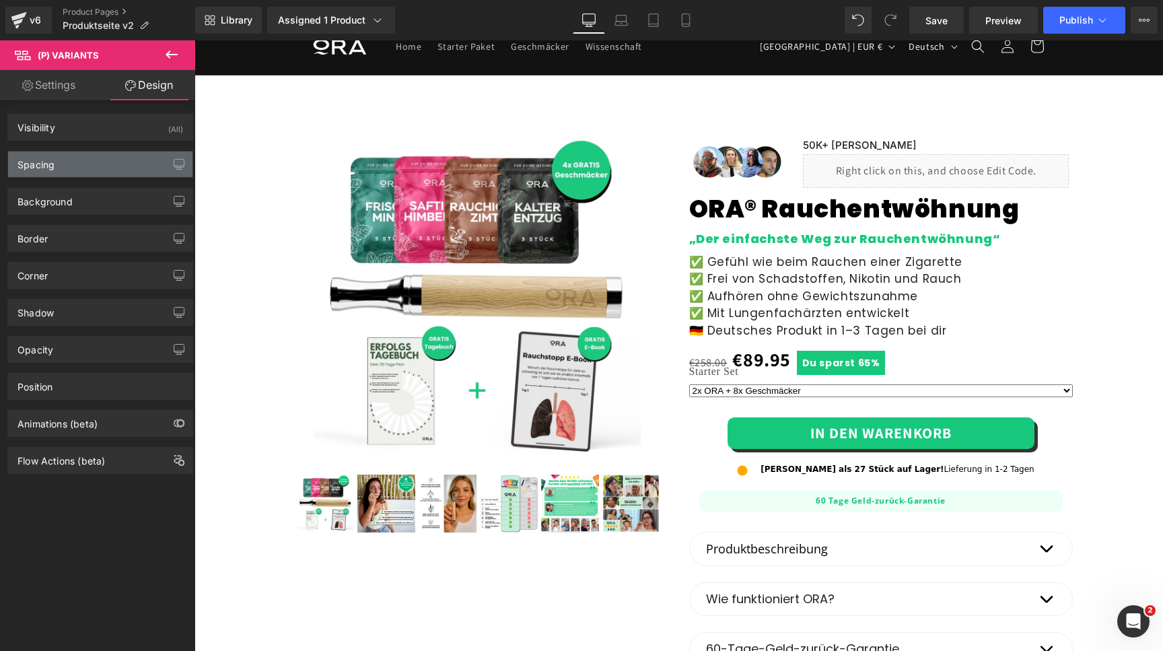
click at [87, 162] on div "Spacing" at bounding box center [100, 164] width 184 height 26
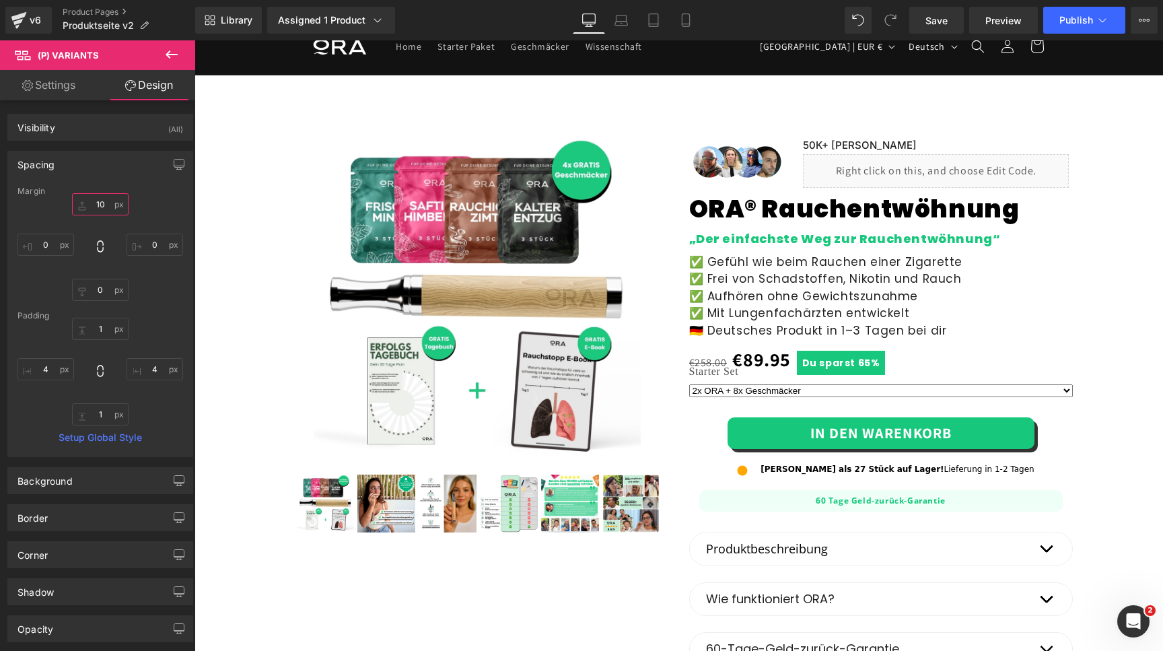
click at [96, 199] on input "10" at bounding box center [100, 204] width 57 height 22
type input "40"
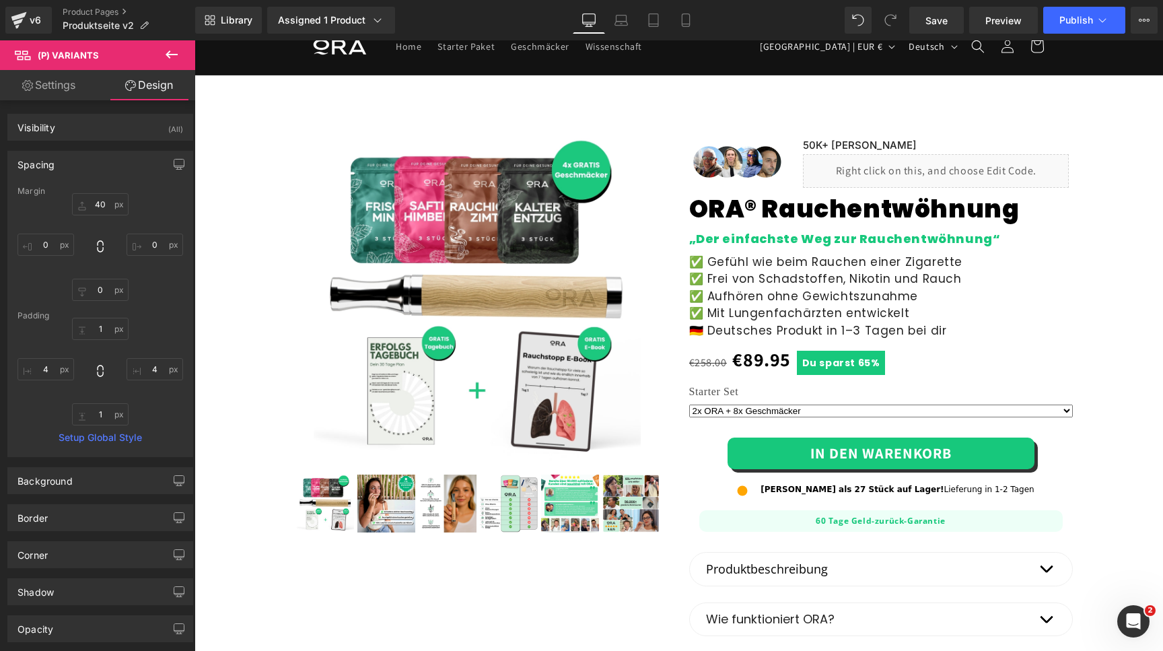
click at [67, 81] on link "Settings" at bounding box center [49, 85] width 98 height 30
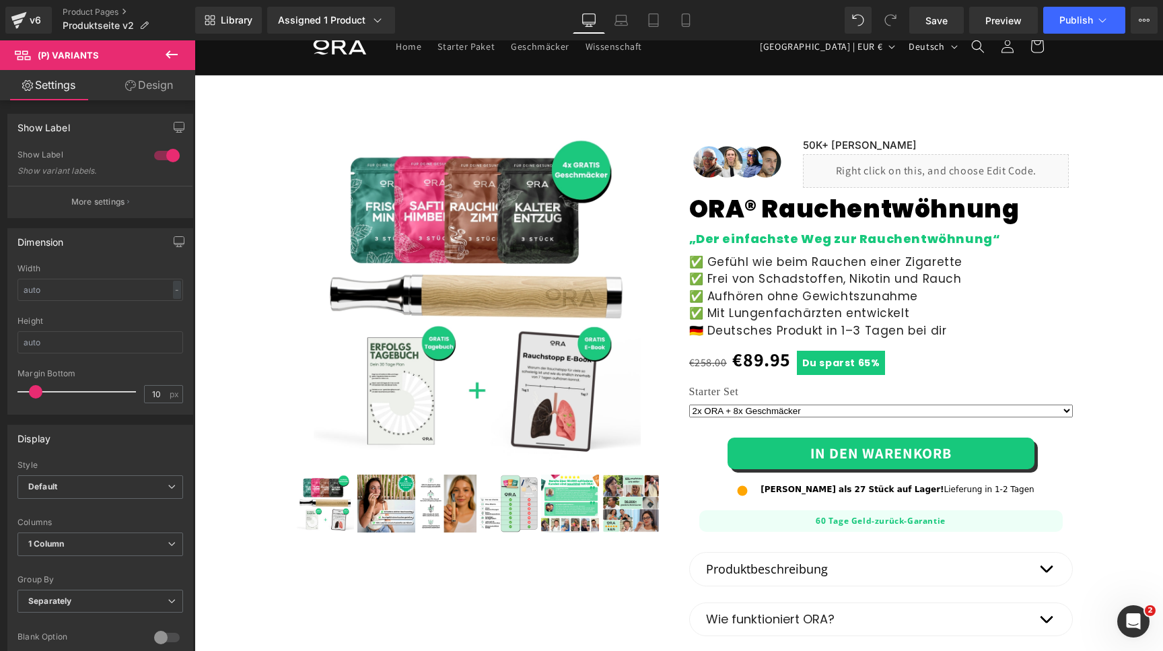
click at [182, 41] on button at bounding box center [171, 55] width 47 height 30
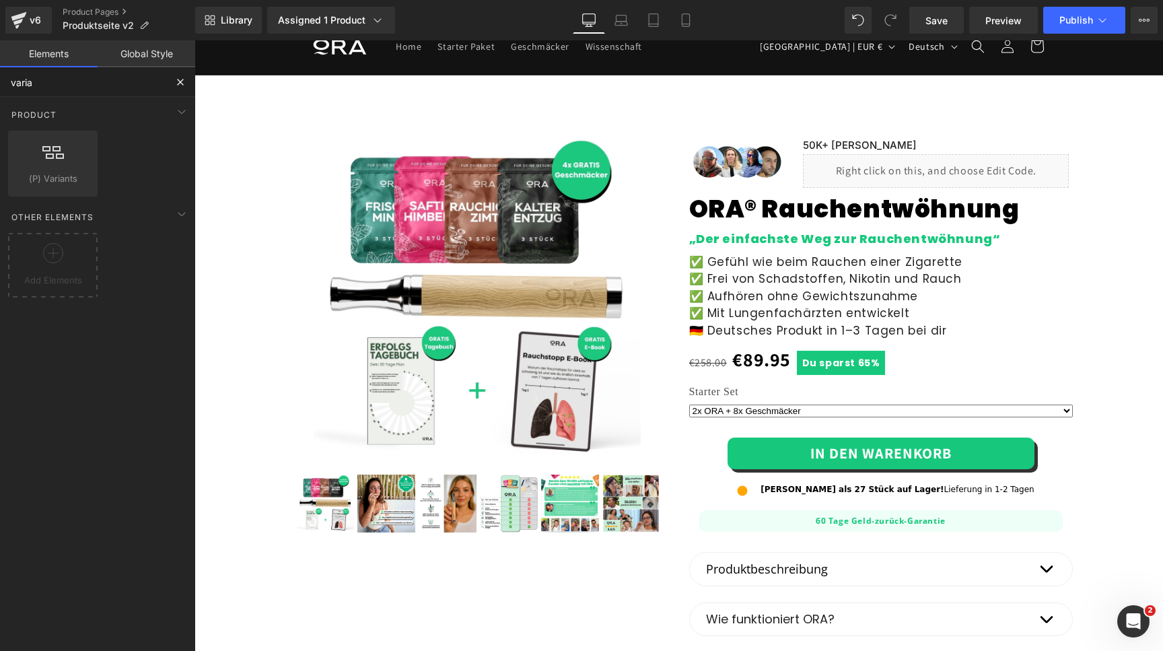
click at [94, 84] on input "varia" at bounding box center [83, 82] width 166 height 30
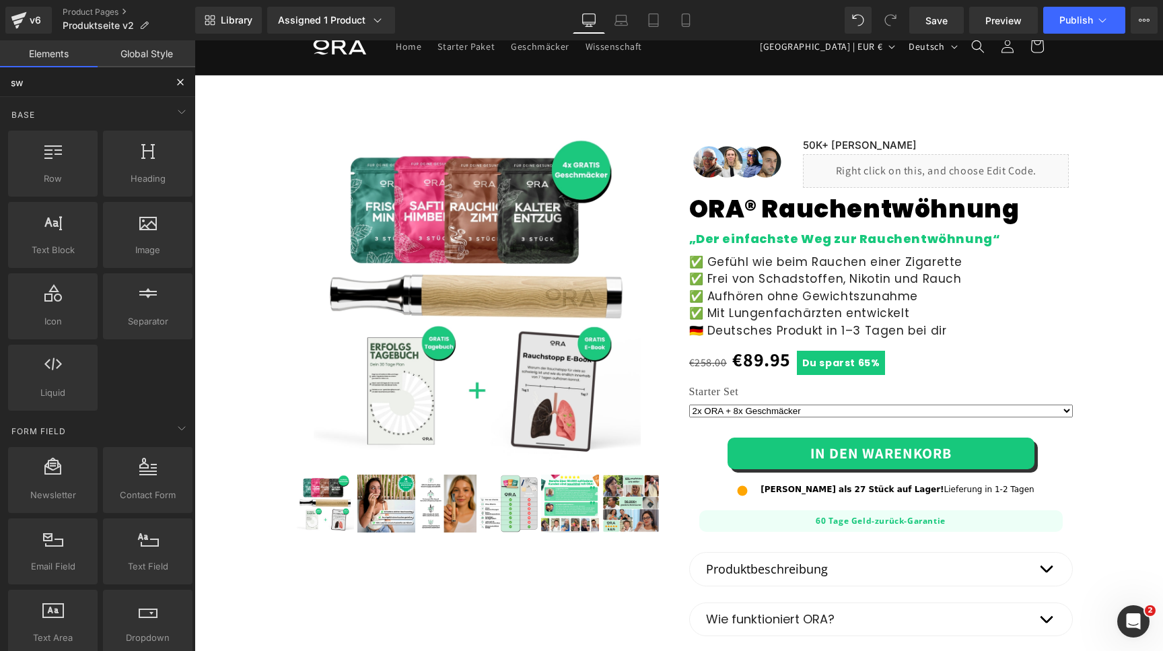
type input "swa"
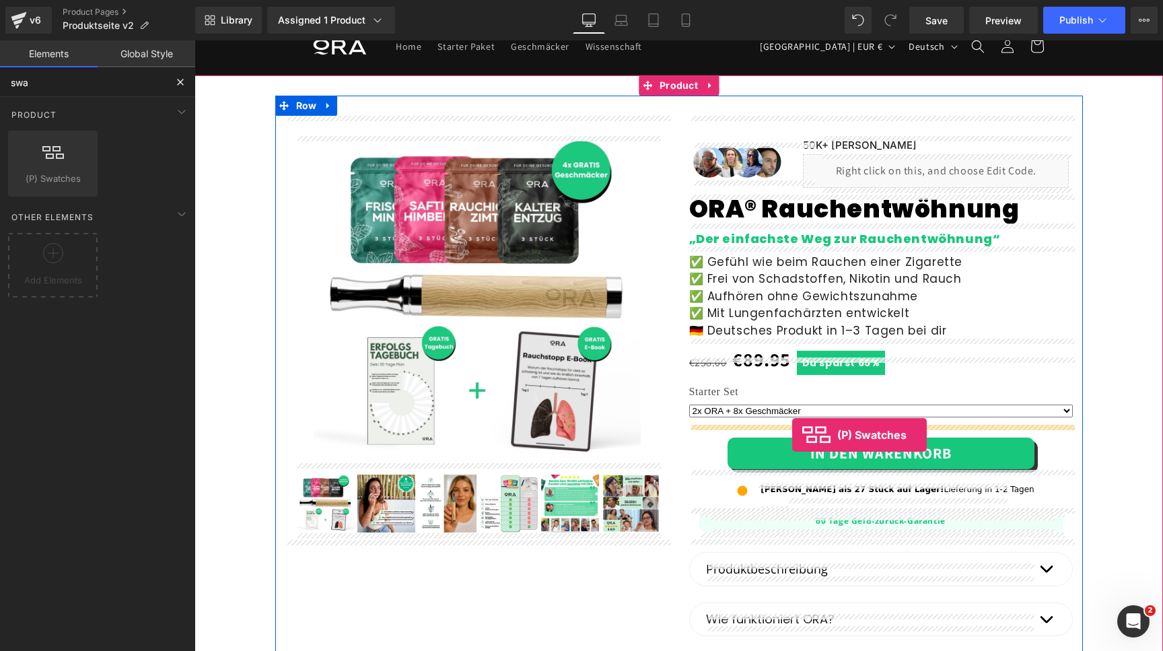
drag, startPoint x: 244, startPoint y: 195, endPoint x: 789, endPoint y: 432, distance: 594.7
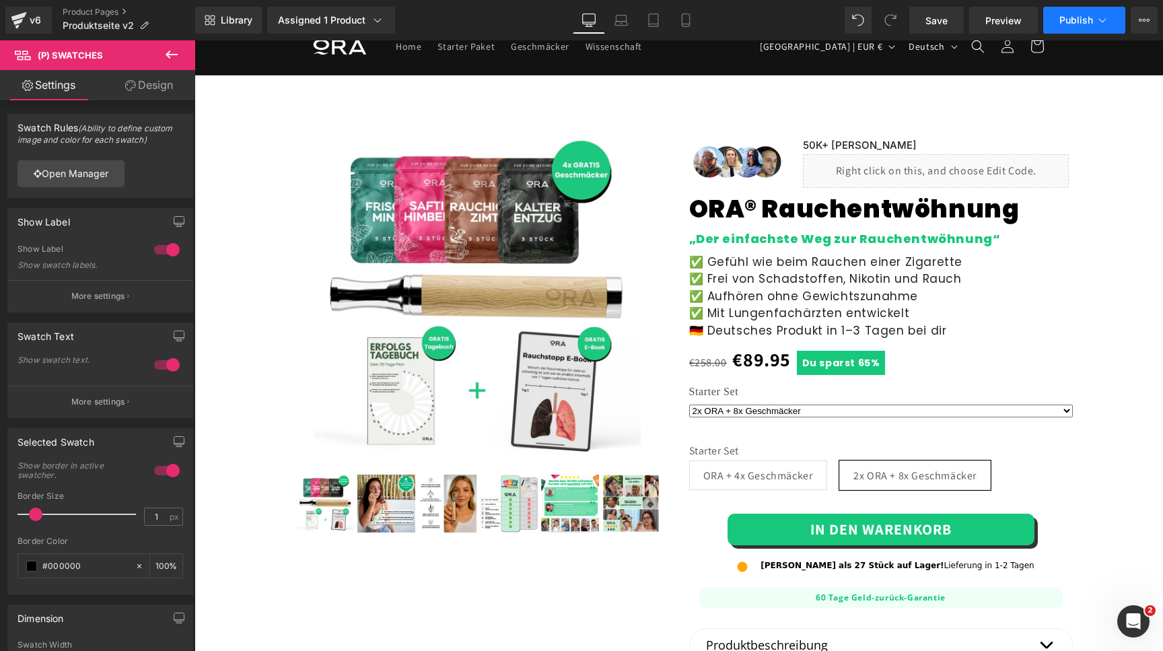
click at [1061, 24] on span "Publish" at bounding box center [1076, 20] width 34 height 11
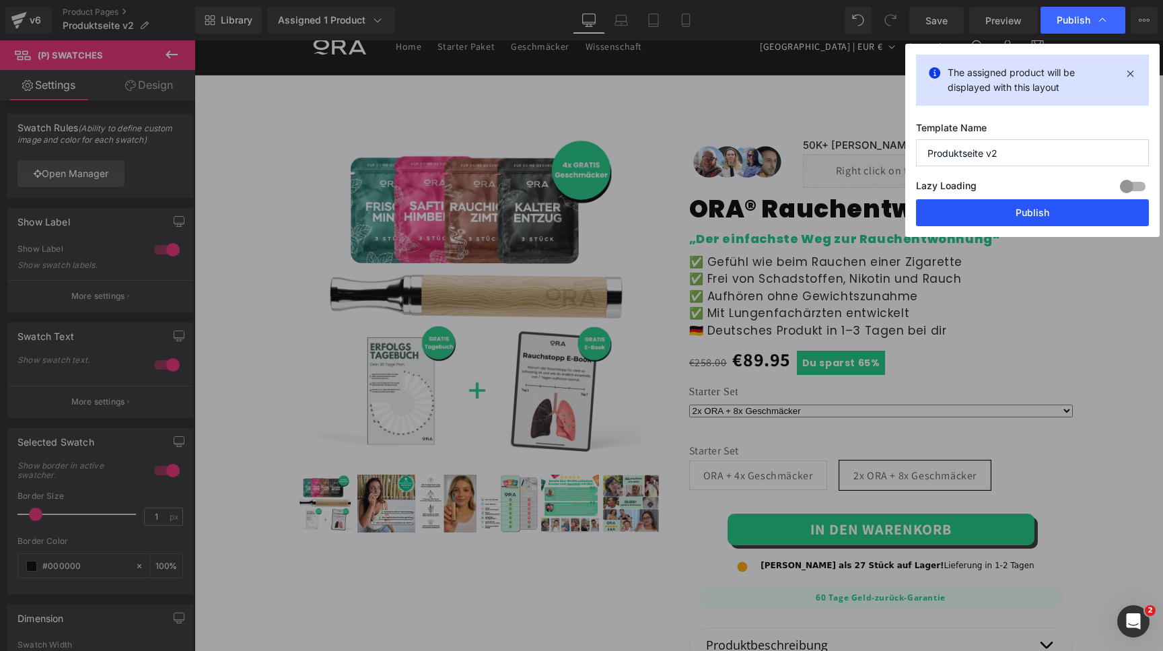
click at [977, 207] on button "Publish" at bounding box center [1032, 212] width 233 height 27
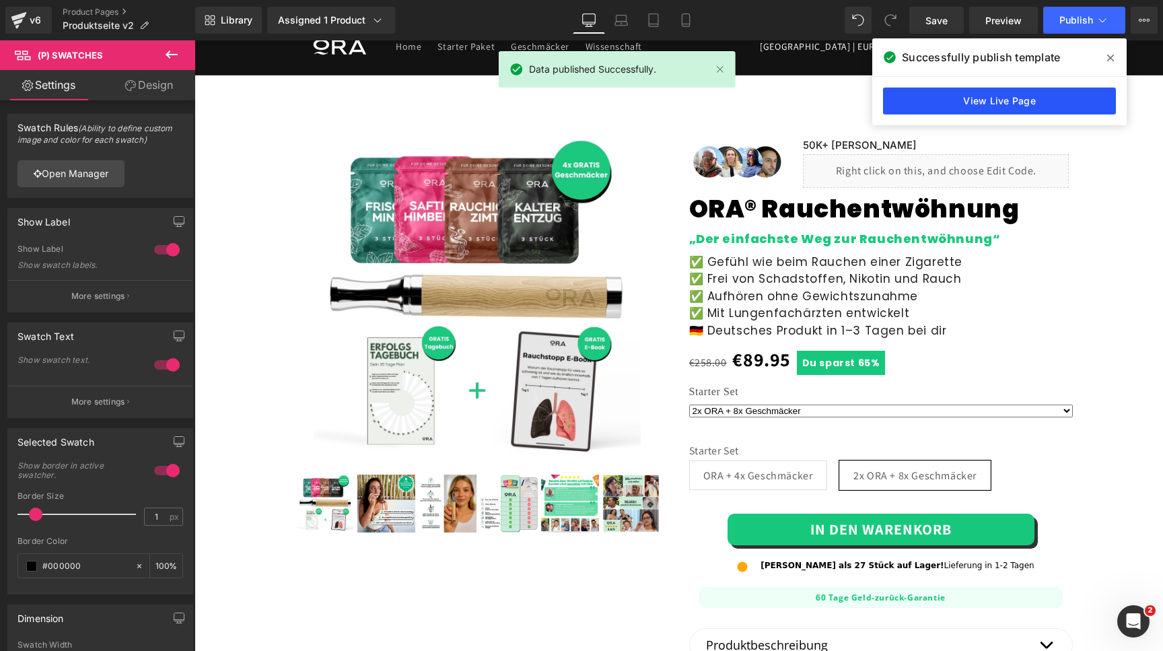
click at [1020, 94] on link "View Live Page" at bounding box center [999, 100] width 233 height 27
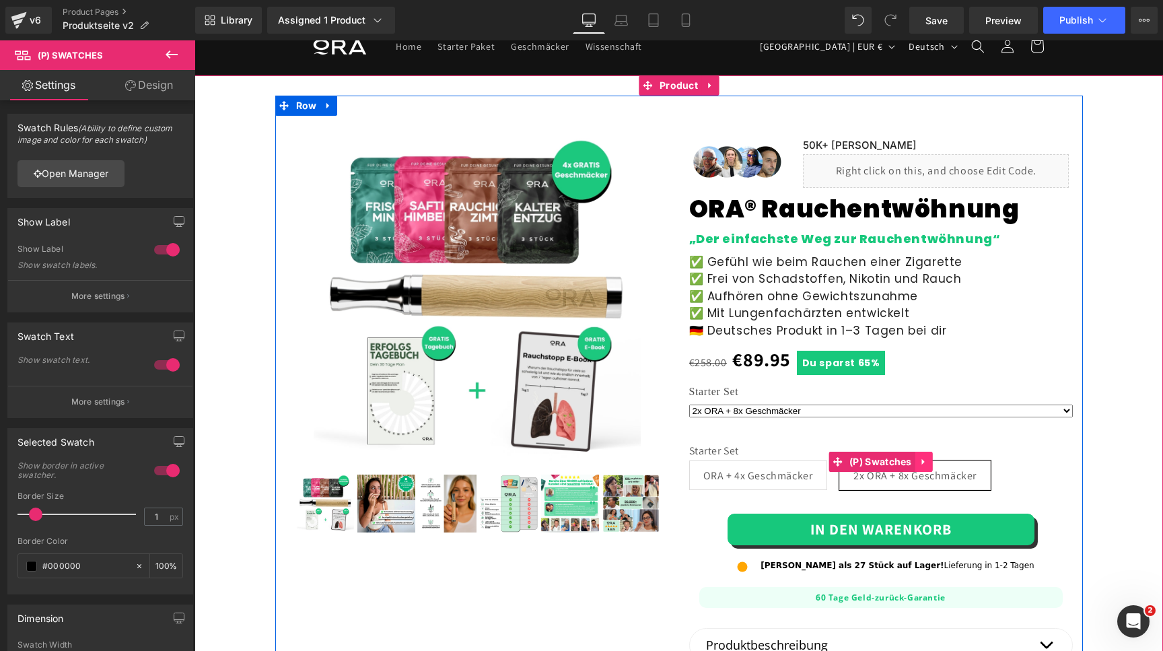
click at [924, 464] on icon at bounding box center [923, 462] width 3 height 6
click at [930, 462] on icon at bounding box center [932, 461] width 9 height 9
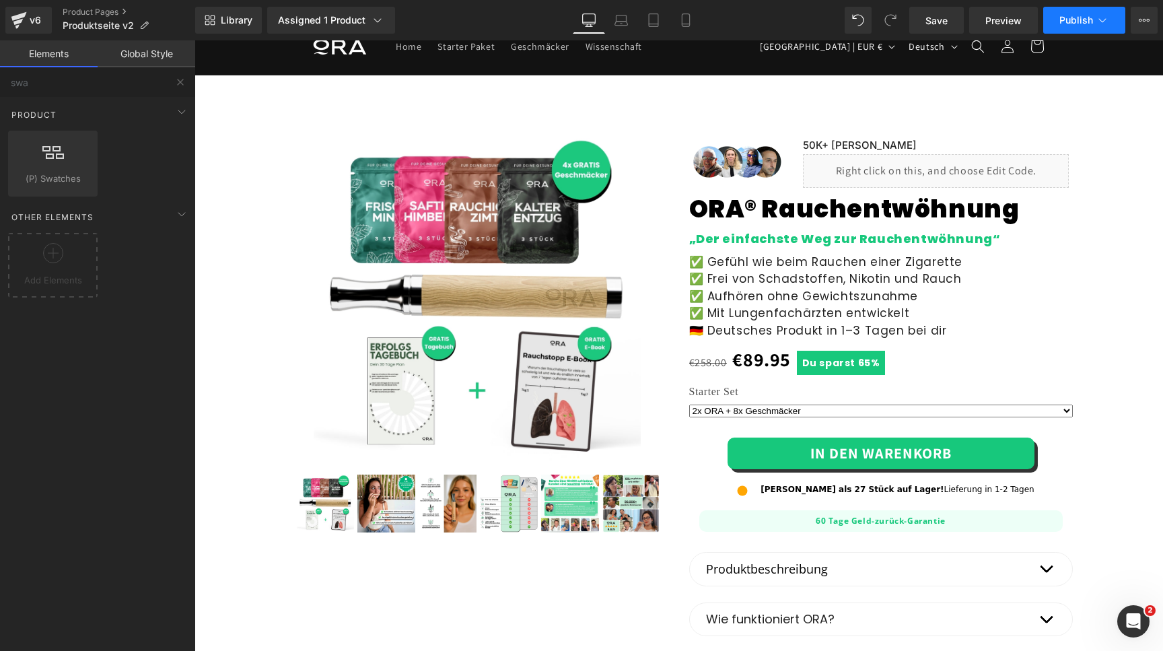
click at [1065, 27] on button "Publish" at bounding box center [1084, 20] width 82 height 27
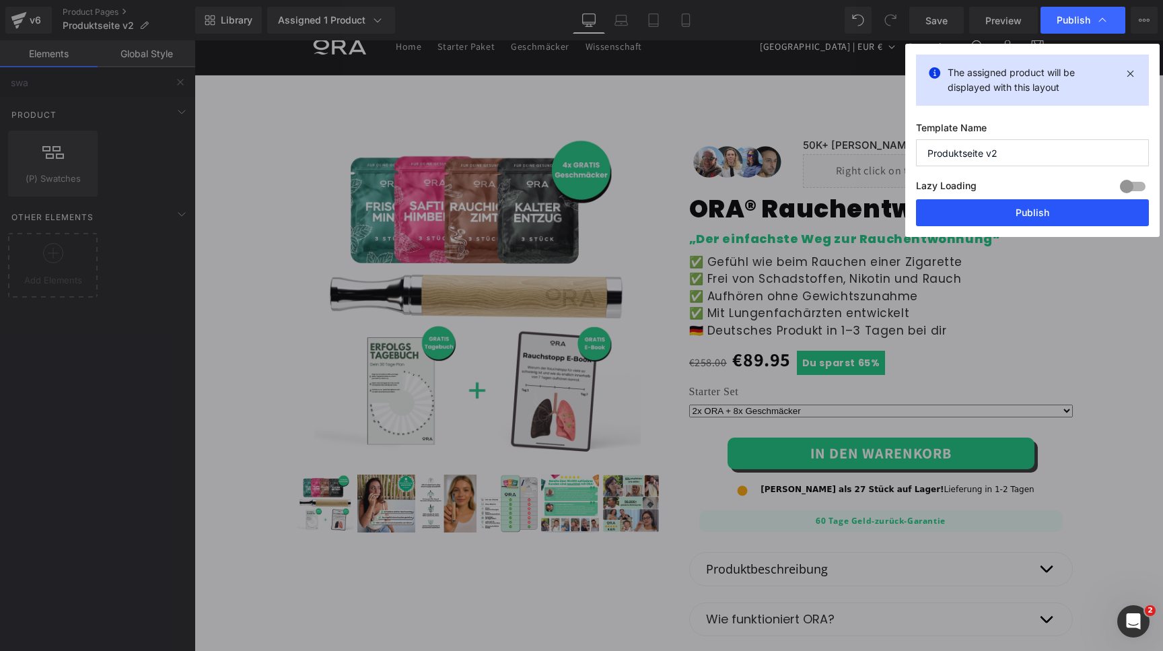
click at [998, 207] on button "Publish" at bounding box center [1032, 212] width 233 height 27
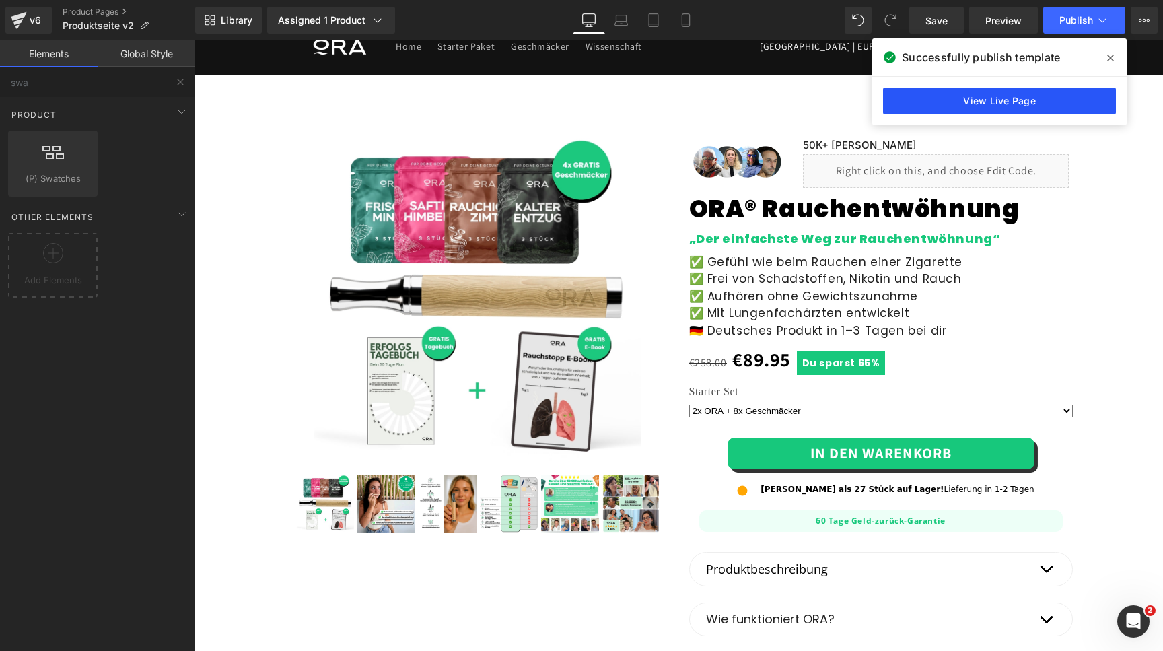
click at [931, 99] on link "View Live Page" at bounding box center [999, 100] width 233 height 27
